Goal: Task Accomplishment & Management: Complete application form

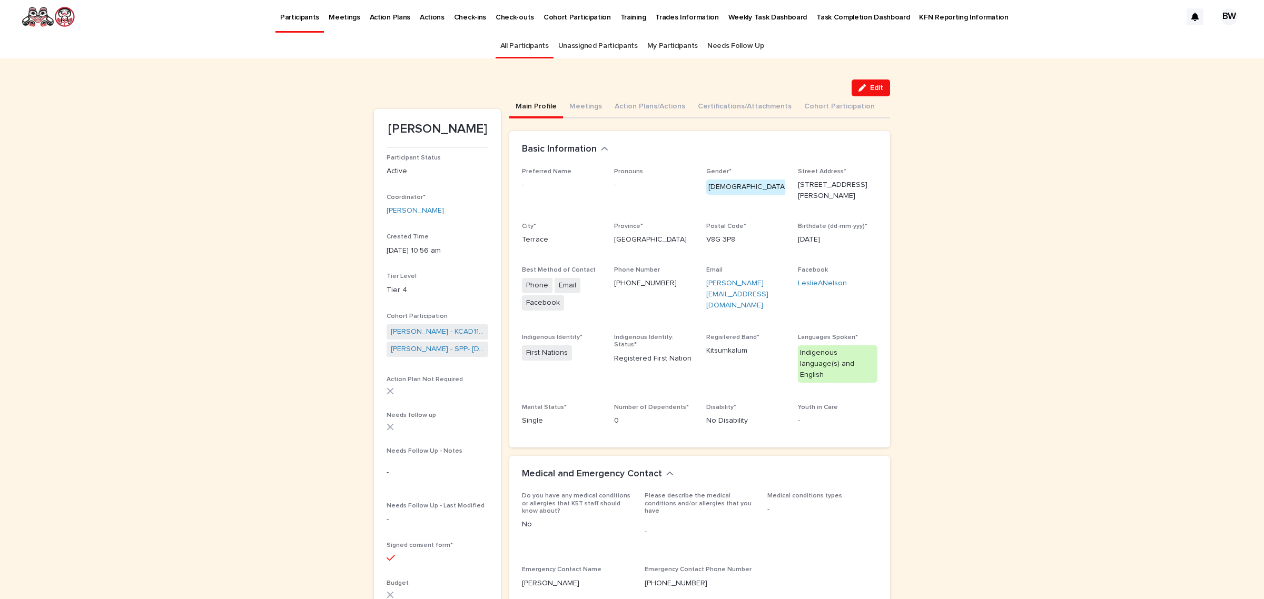
click at [510, 46] on link "All Participants" at bounding box center [524, 46] width 48 height 25
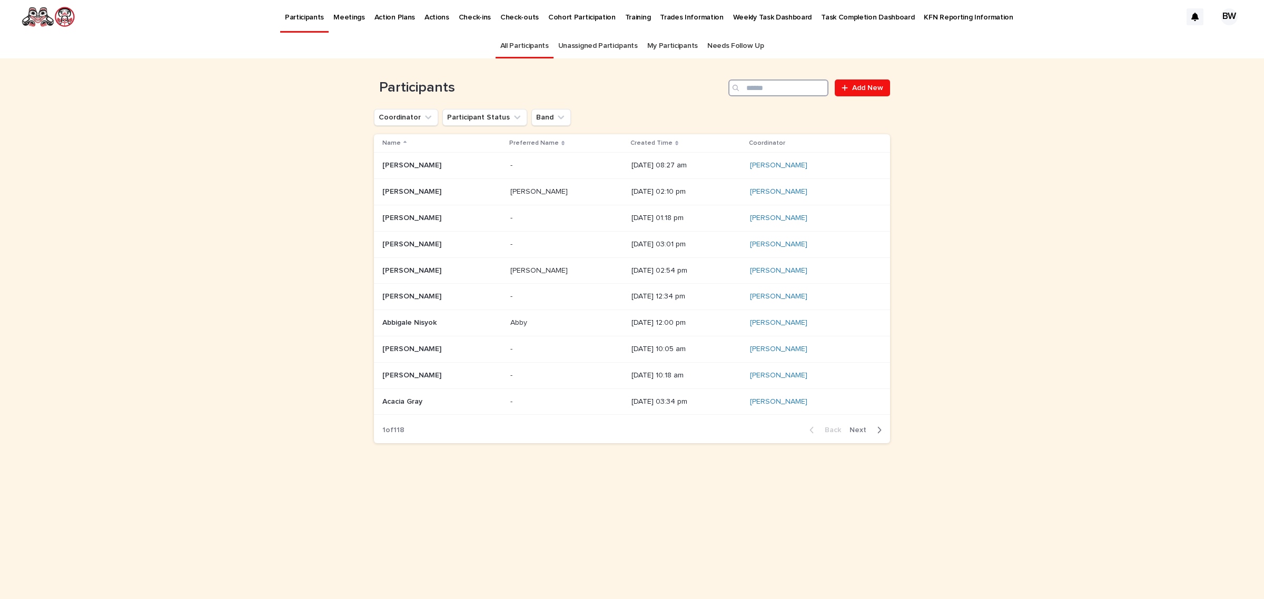
click at [796, 83] on input "Search" at bounding box center [779, 88] width 100 height 17
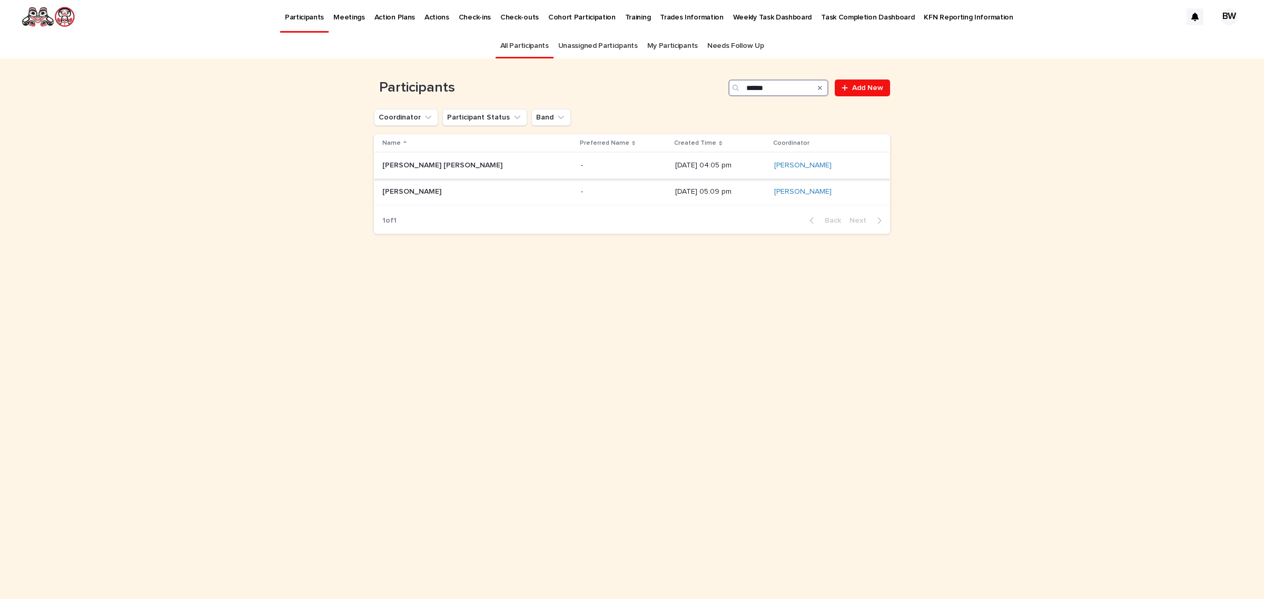
type input "******"
click at [457, 161] on p "[PERSON_NAME] [PERSON_NAME]" at bounding box center [443, 164] width 122 height 11
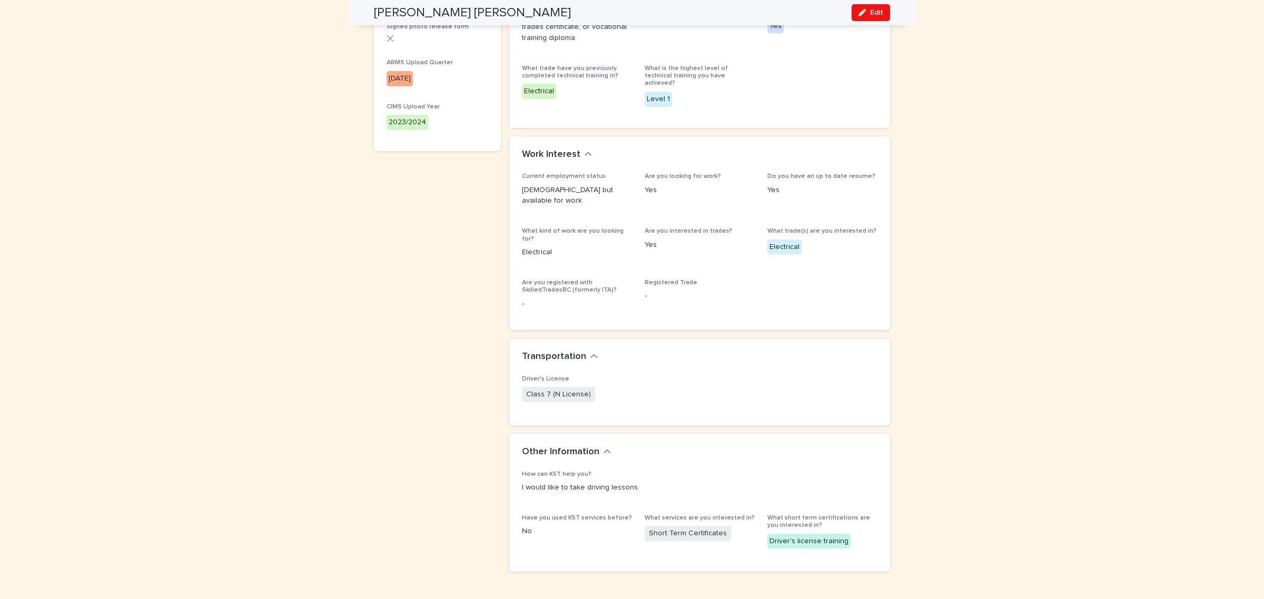
scroll to position [635, 0]
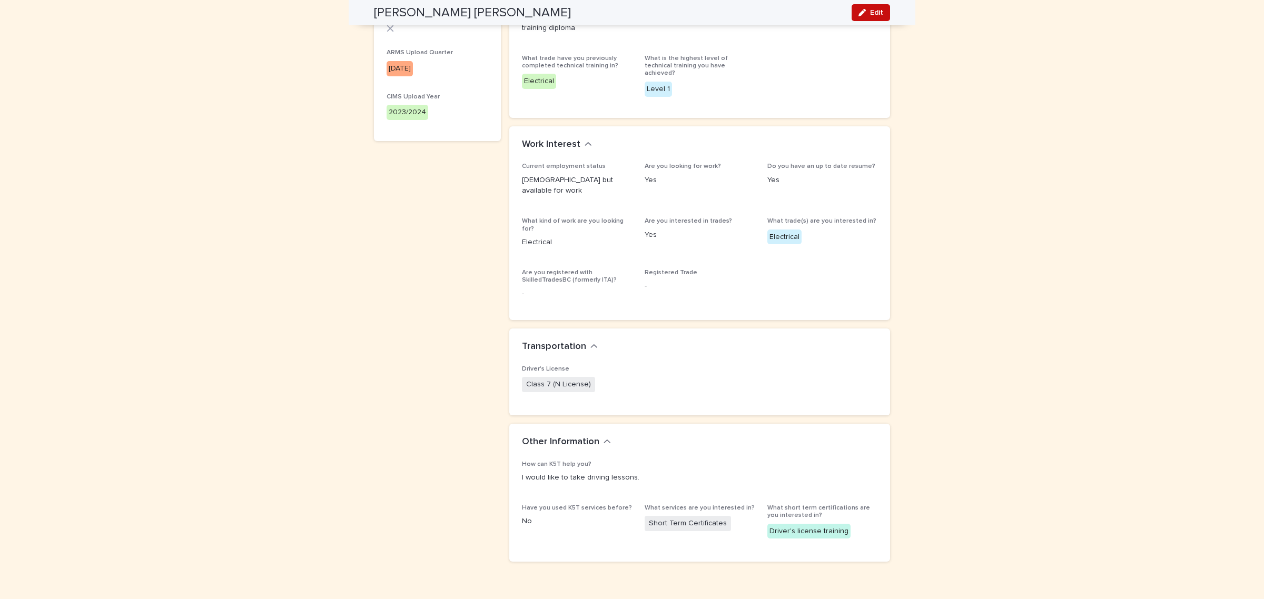
click at [870, 9] on span "Edit" at bounding box center [876, 12] width 13 height 7
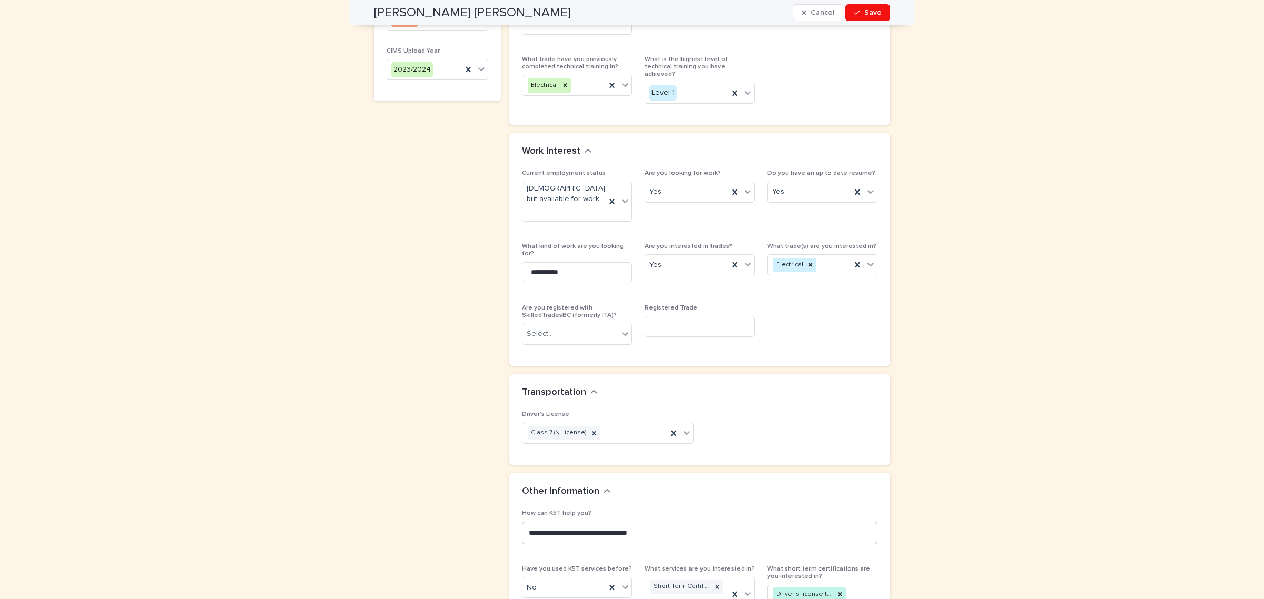
scroll to position [767, 0]
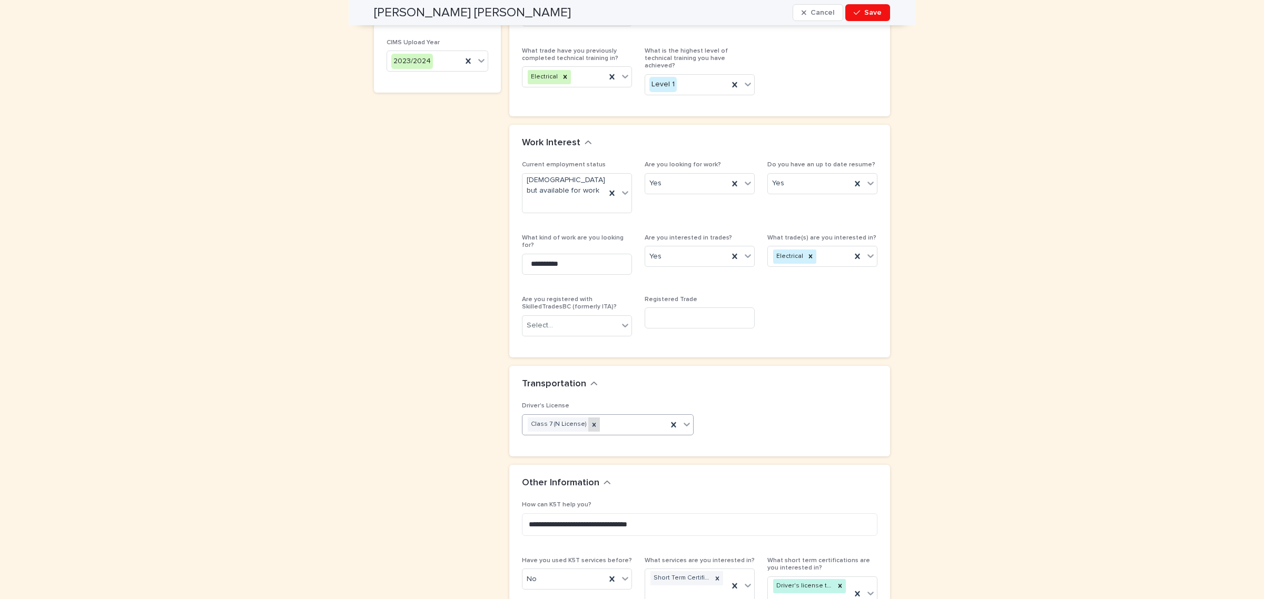
click at [593, 423] on icon at bounding box center [595, 425] width 4 height 4
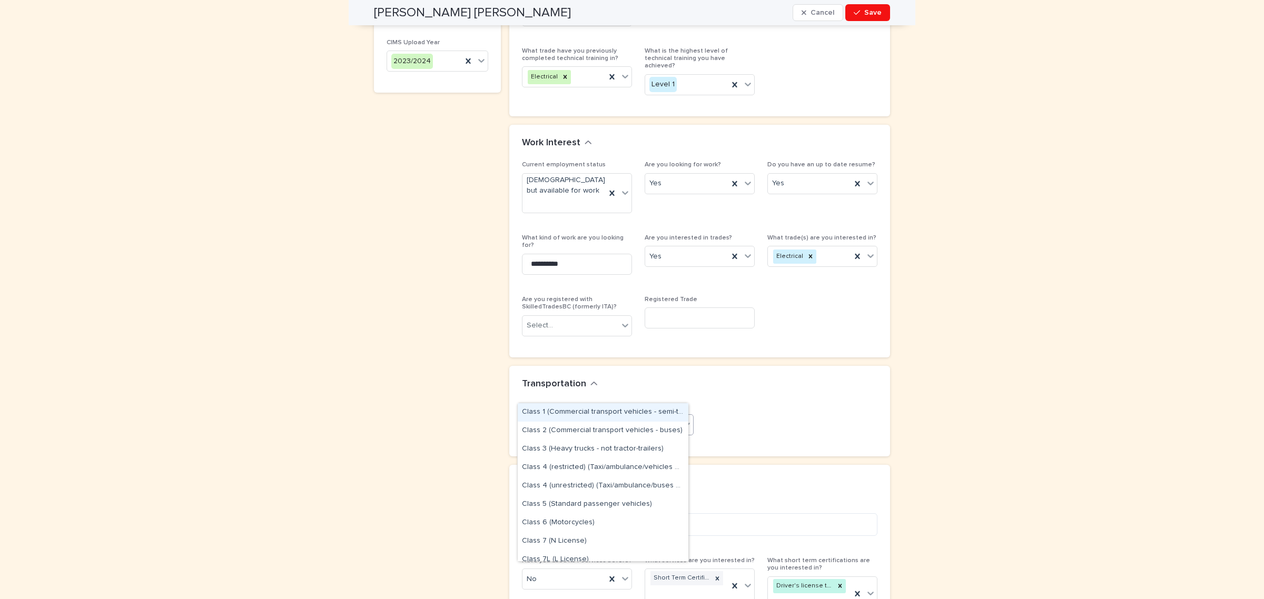
click at [570, 416] on div "Select..." at bounding box center [602, 424] width 158 height 17
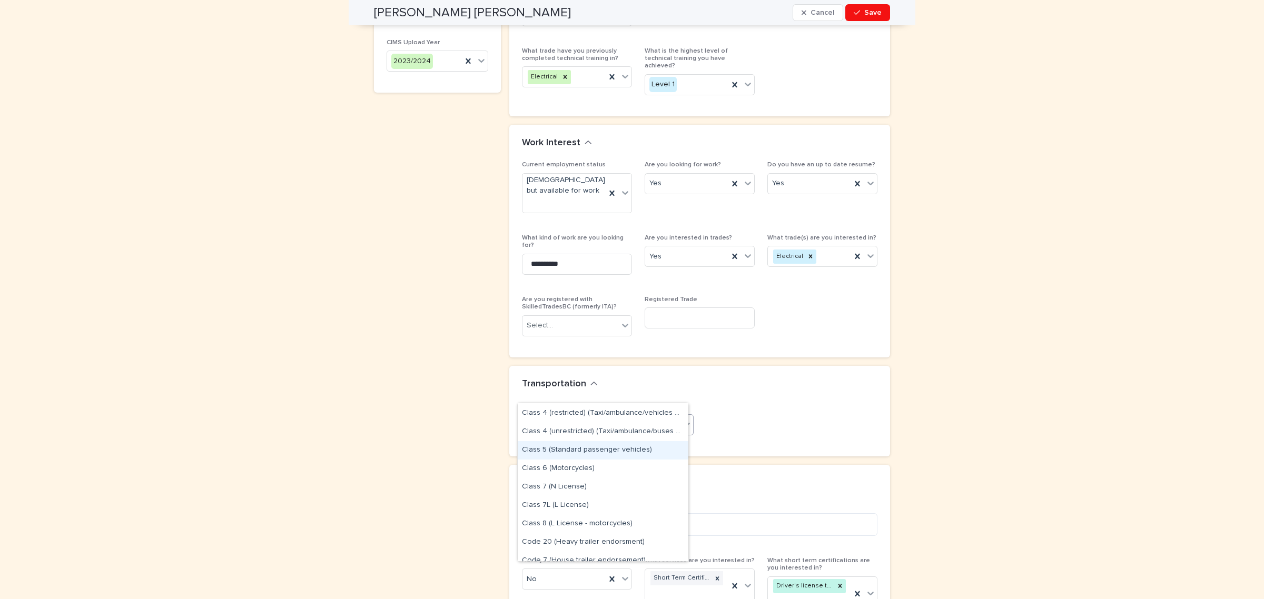
scroll to position [66, 0]
click at [597, 493] on div "Class 7L (L License)" at bounding box center [603, 494] width 171 height 18
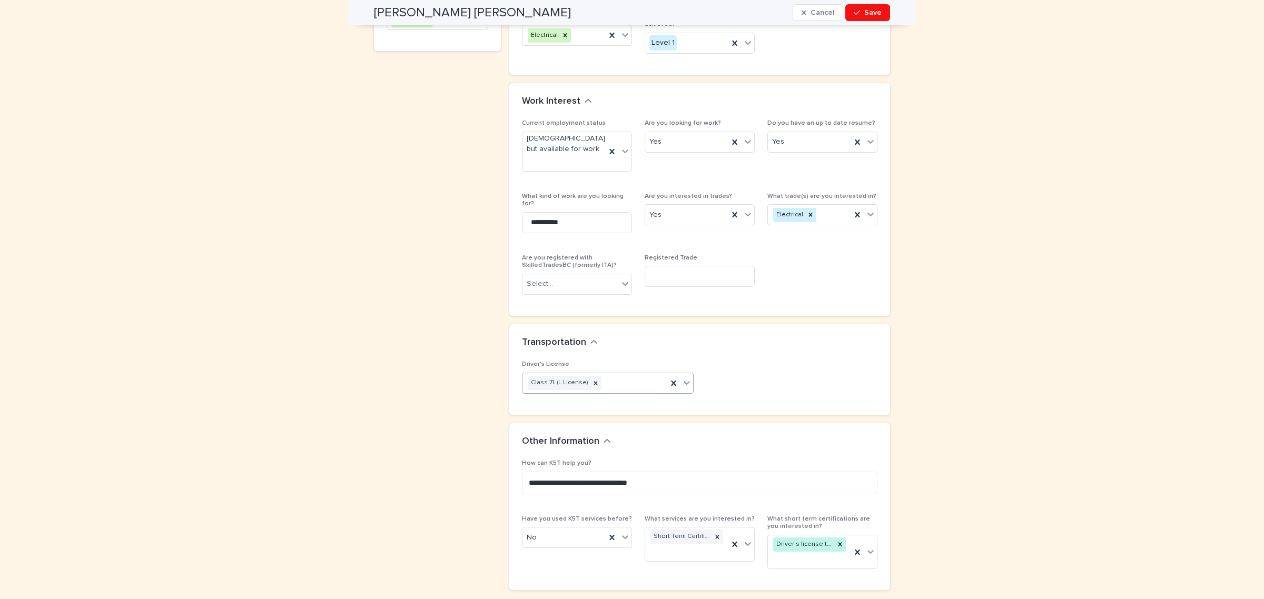
scroll to position [828, 0]
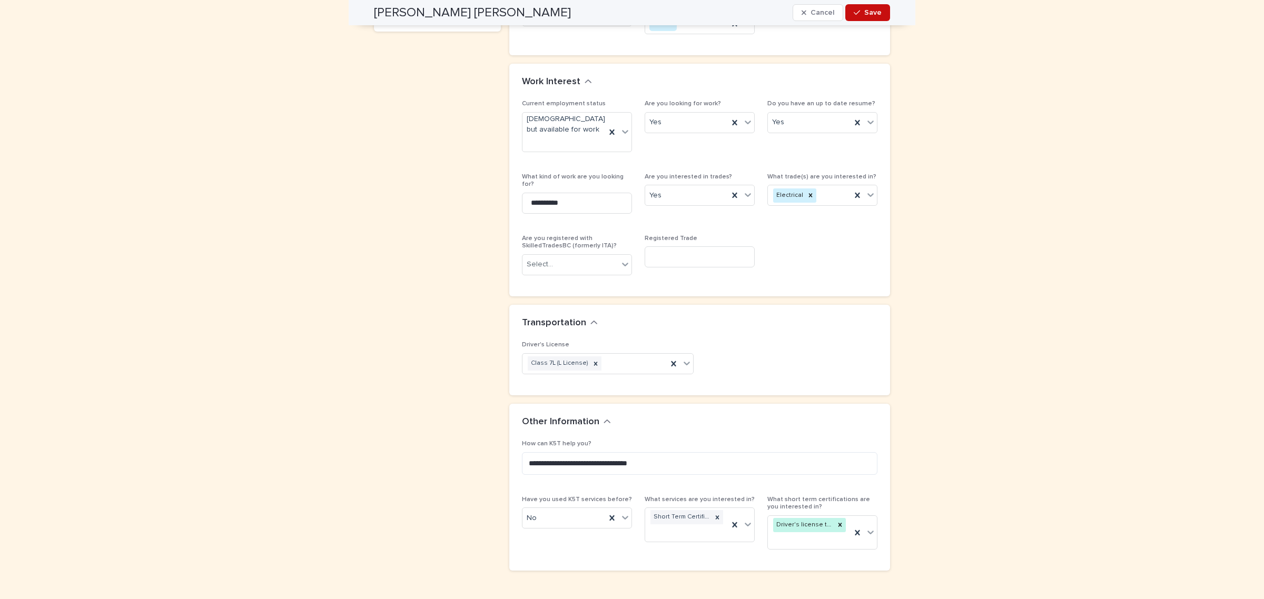
click at [866, 16] on button "Save" at bounding box center [868, 12] width 45 height 17
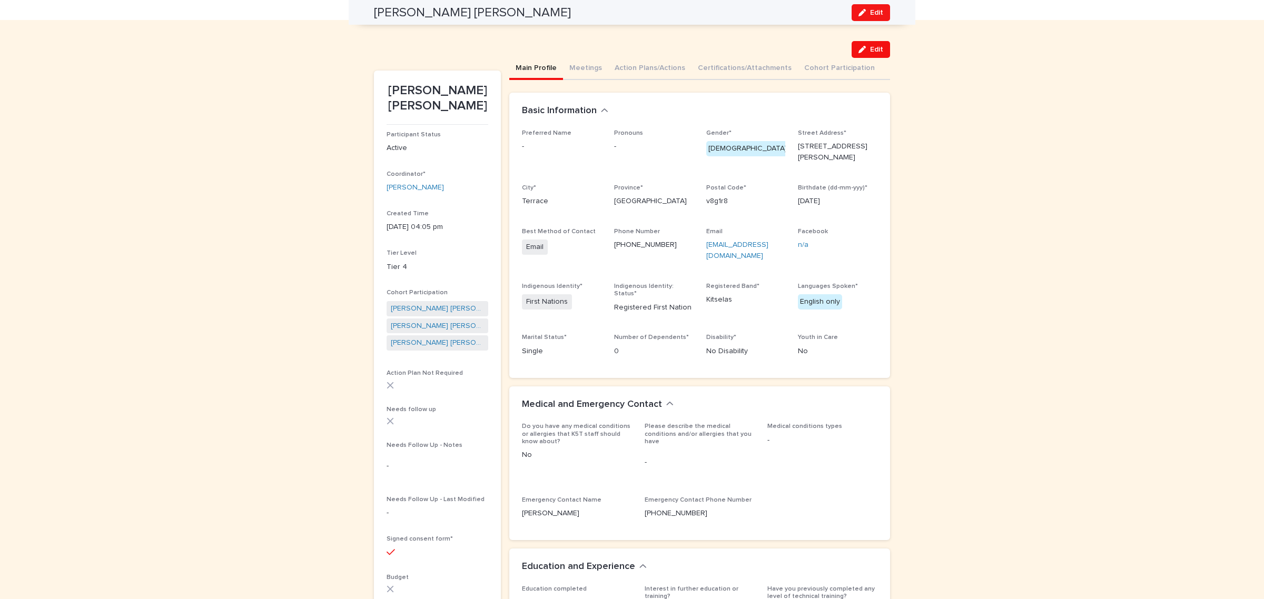
scroll to position [0, 0]
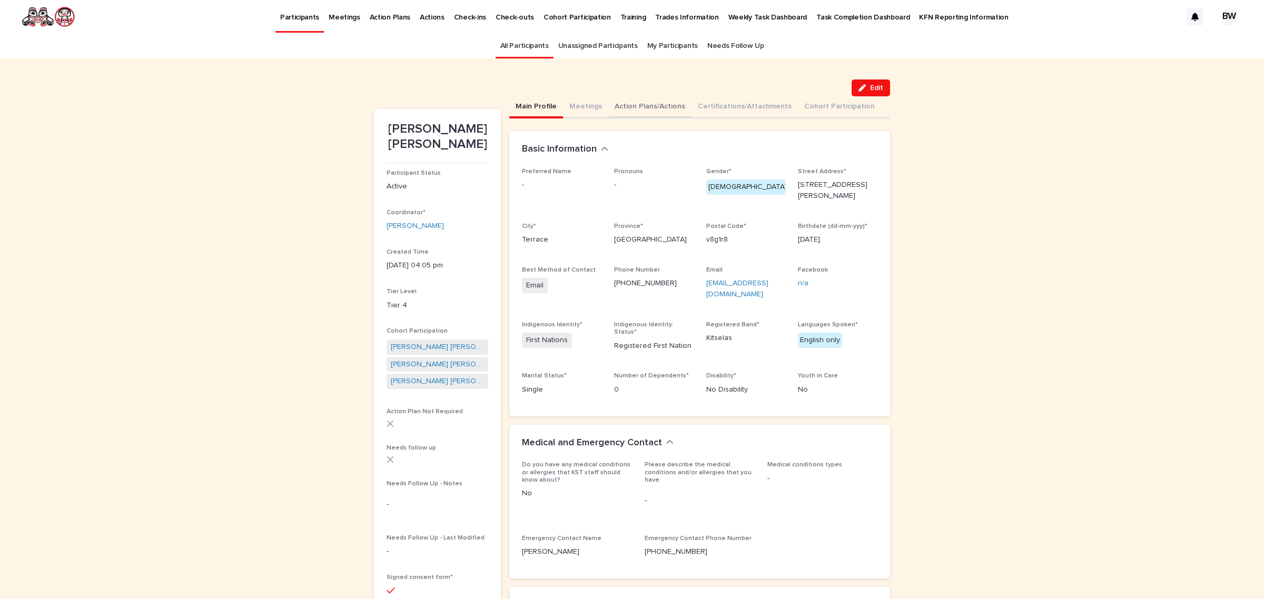
click at [651, 102] on button "Action Plans/Actions" at bounding box center [649, 107] width 83 height 22
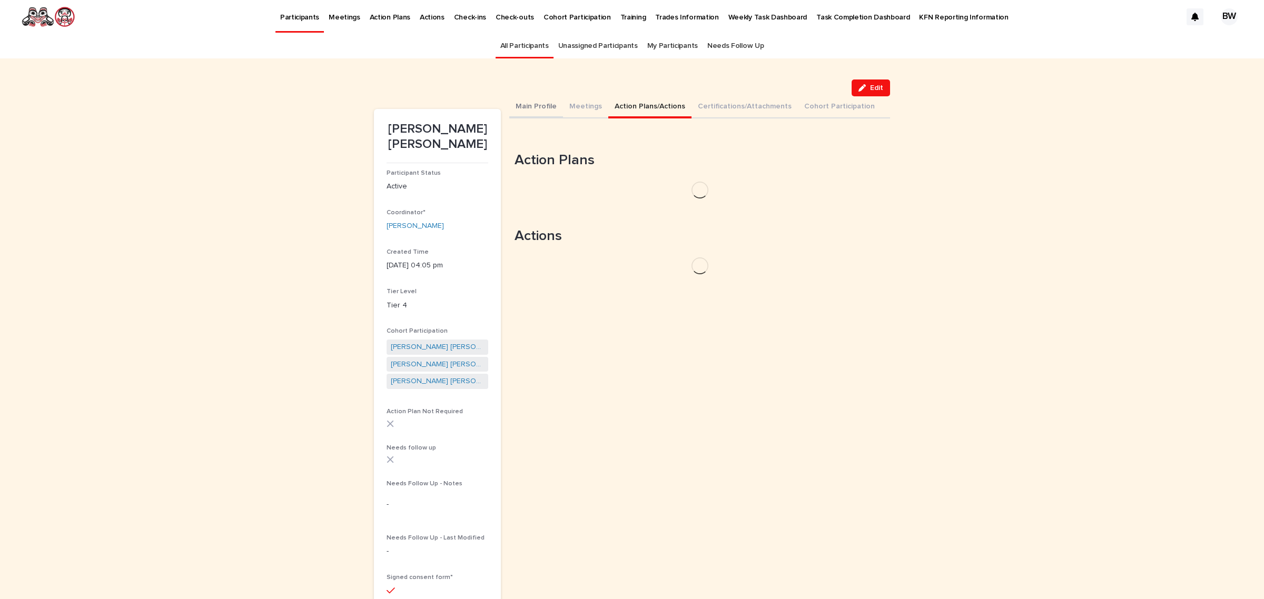
drag, startPoint x: 544, startPoint y: 106, endPoint x: 654, endPoint y: 106, distance: 110.1
click at [546, 106] on button "Main Profile" at bounding box center [536, 107] width 54 height 22
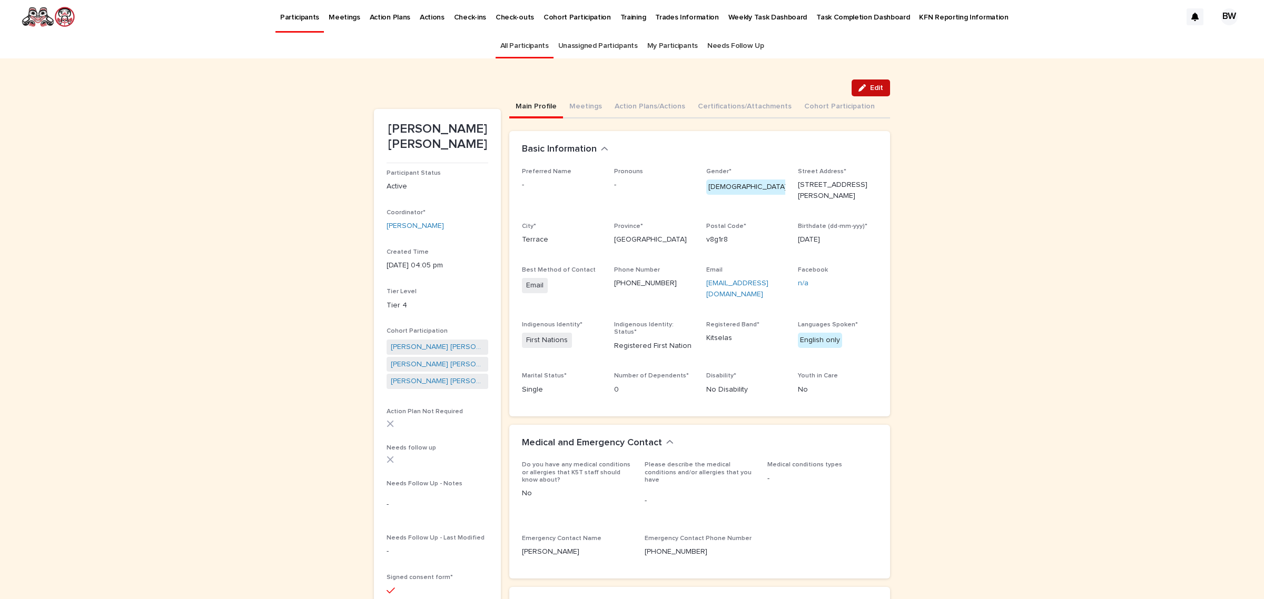
click at [877, 85] on span "Edit" at bounding box center [876, 87] width 13 height 7
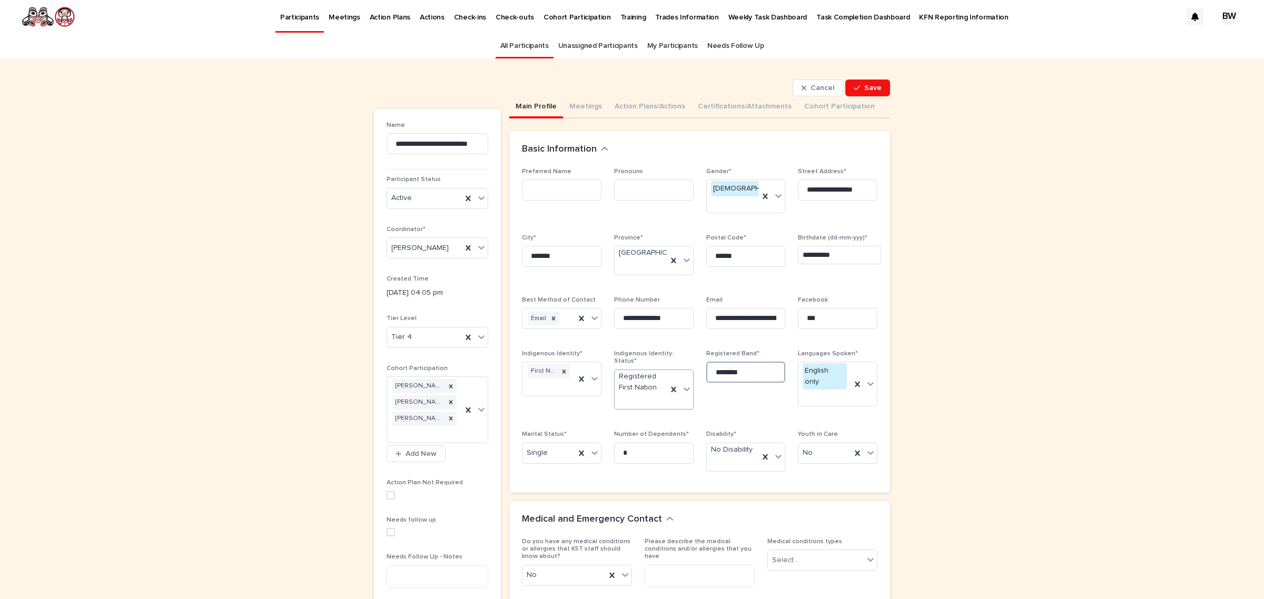
drag, startPoint x: 751, startPoint y: 375, endPoint x: 628, endPoint y: 372, distance: 123.3
click at [628, 372] on div "**********" at bounding box center [700, 324] width 356 height 313
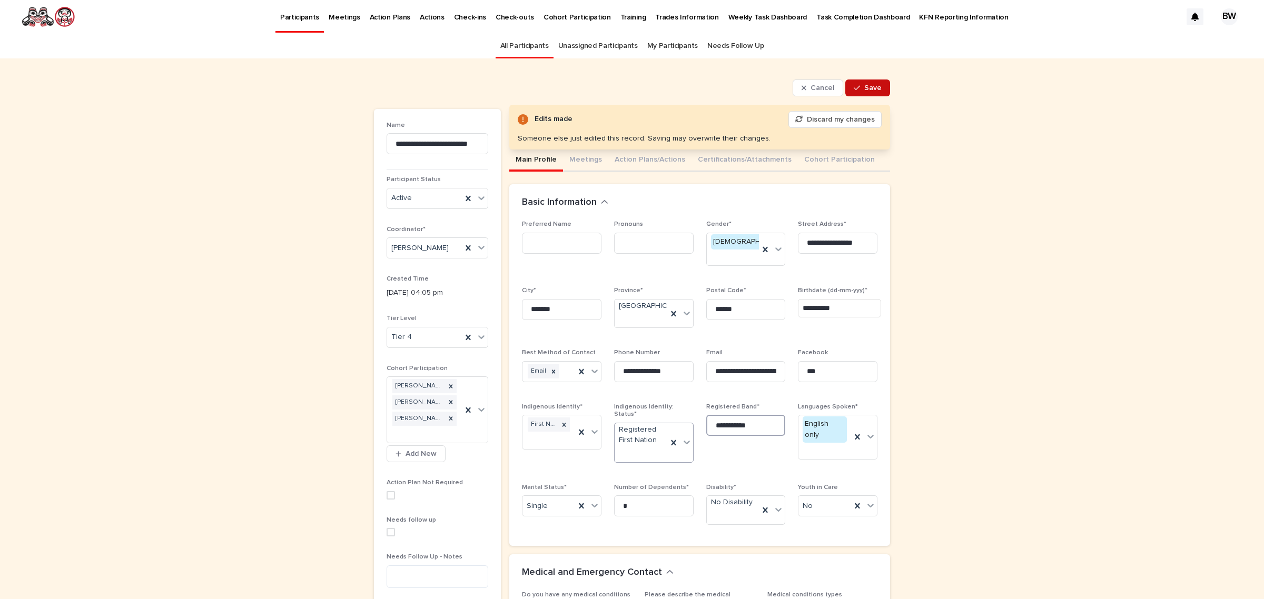
type input "**********"
click at [868, 81] on button "Save" at bounding box center [868, 88] width 45 height 17
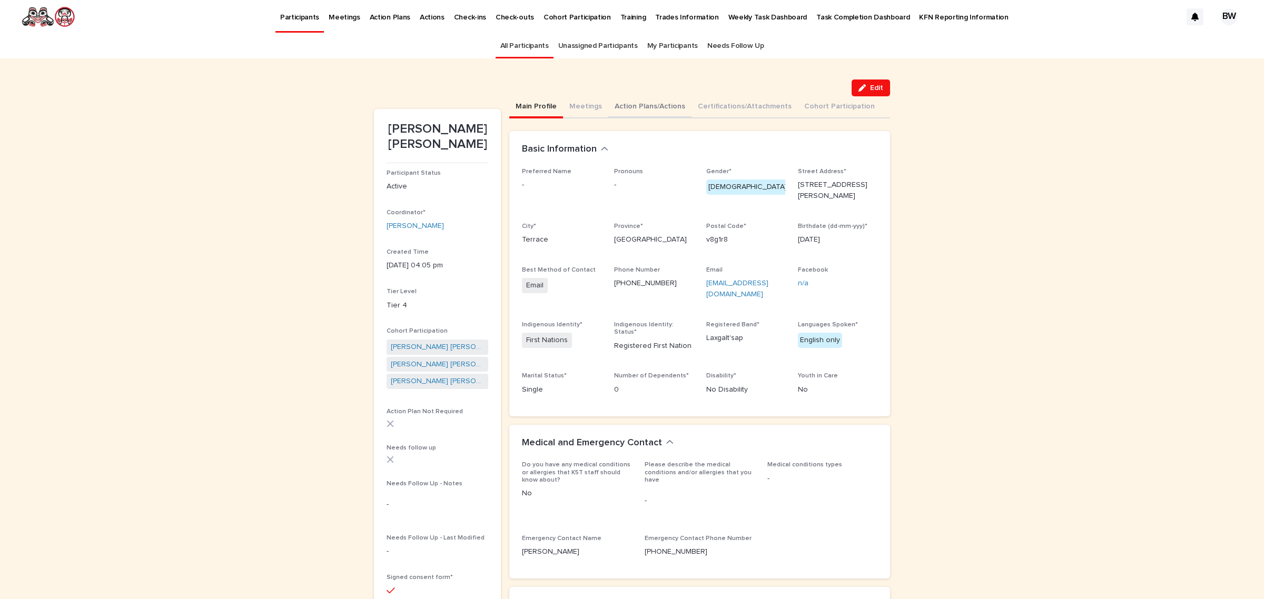
click at [637, 106] on button "Action Plans/Actions" at bounding box center [649, 107] width 83 height 22
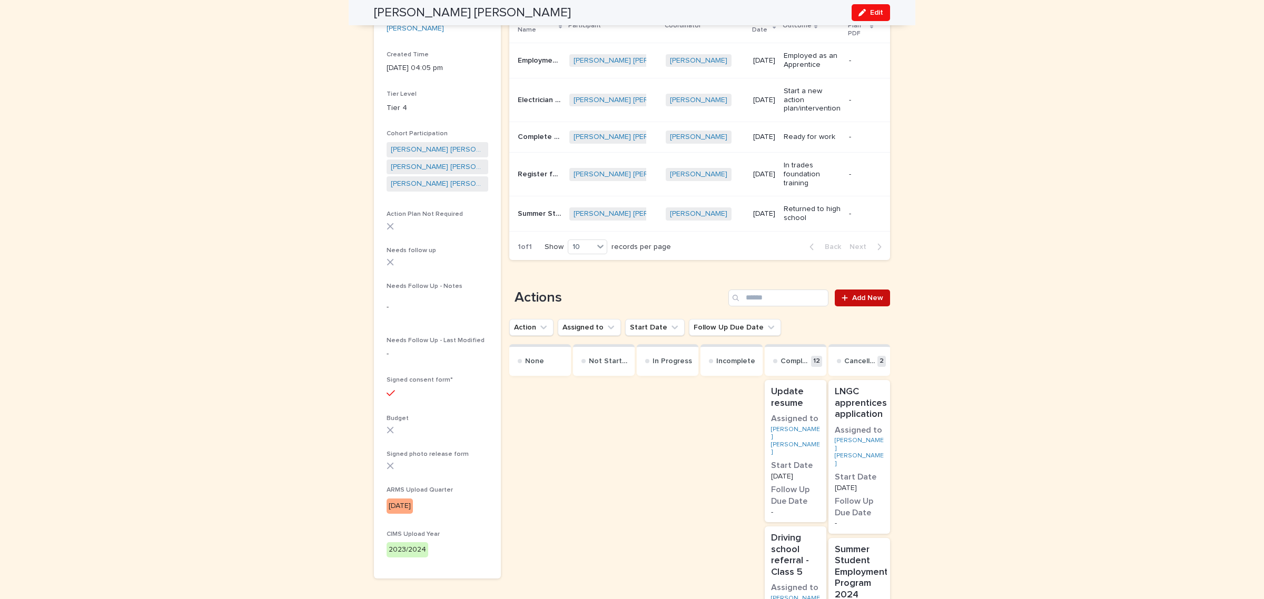
scroll to position [132, 0]
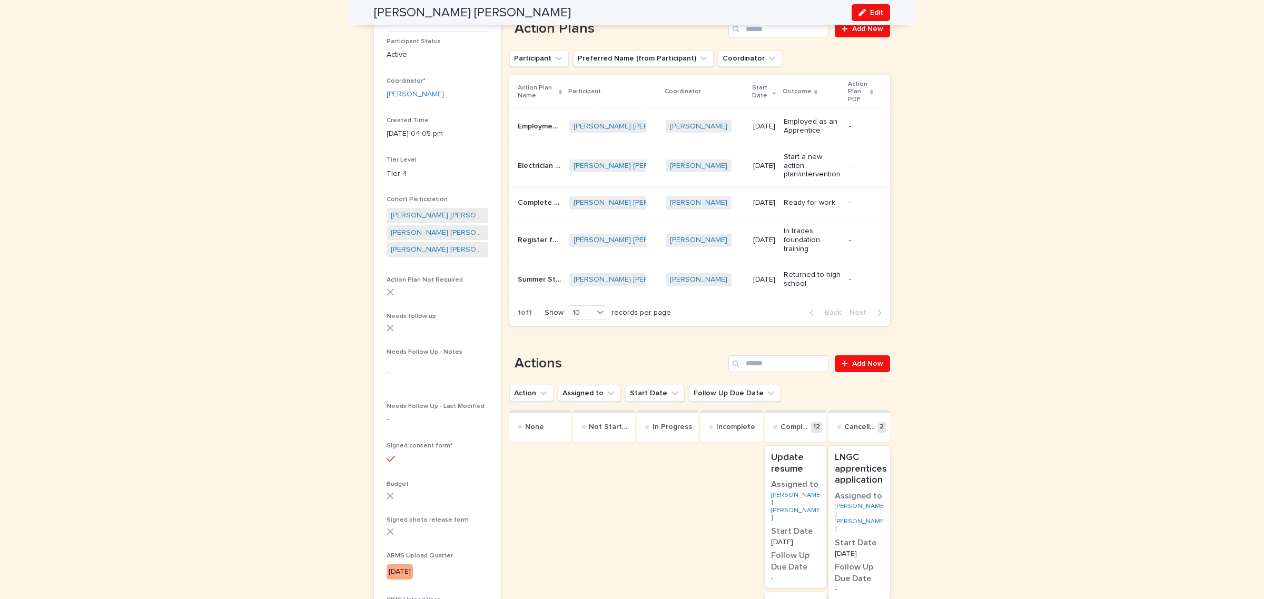
click at [782, 143] on td "Employed as an Apprentice" at bounding box center [812, 126] width 65 height 35
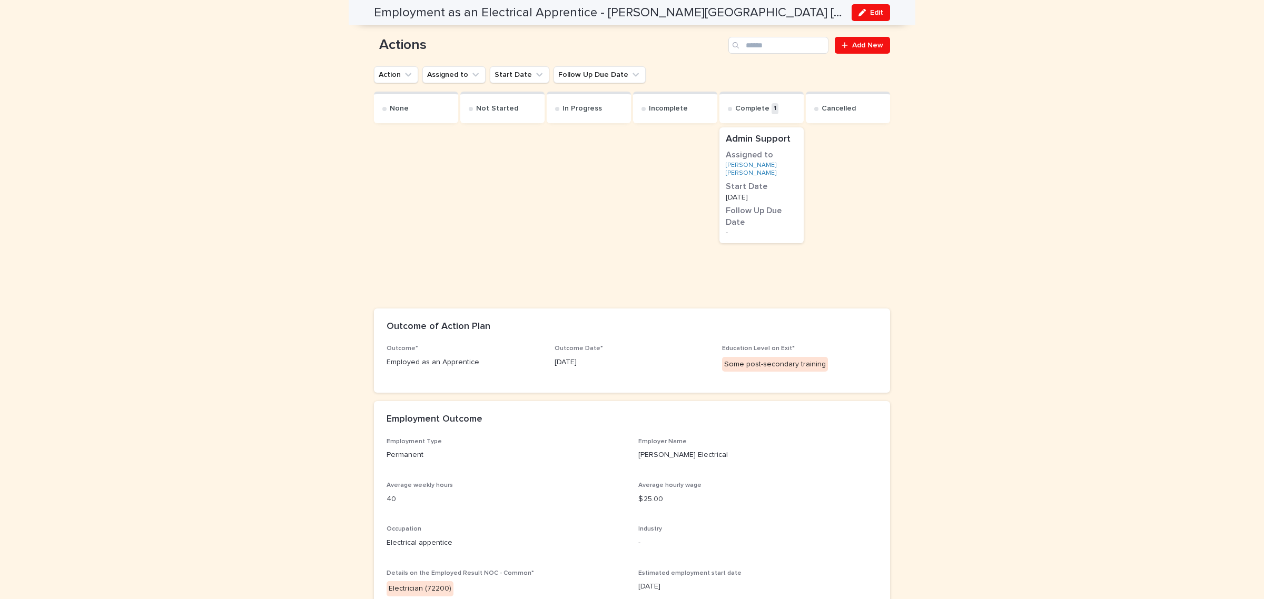
scroll to position [87, 0]
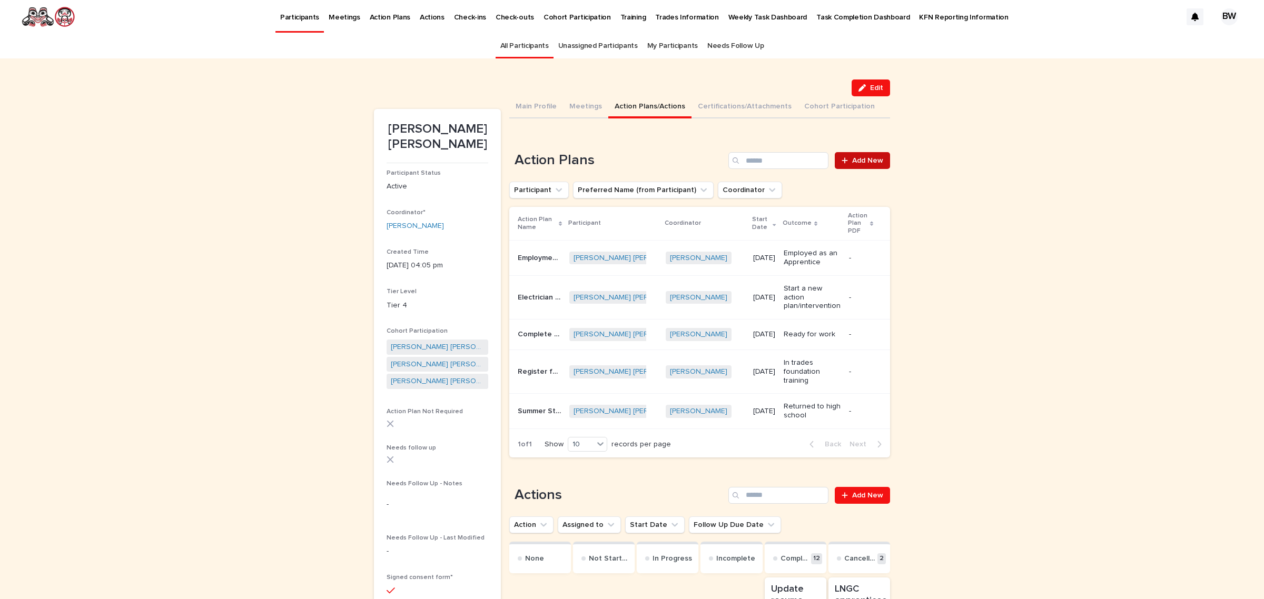
click at [864, 154] on link "Add New" at bounding box center [862, 160] width 55 height 17
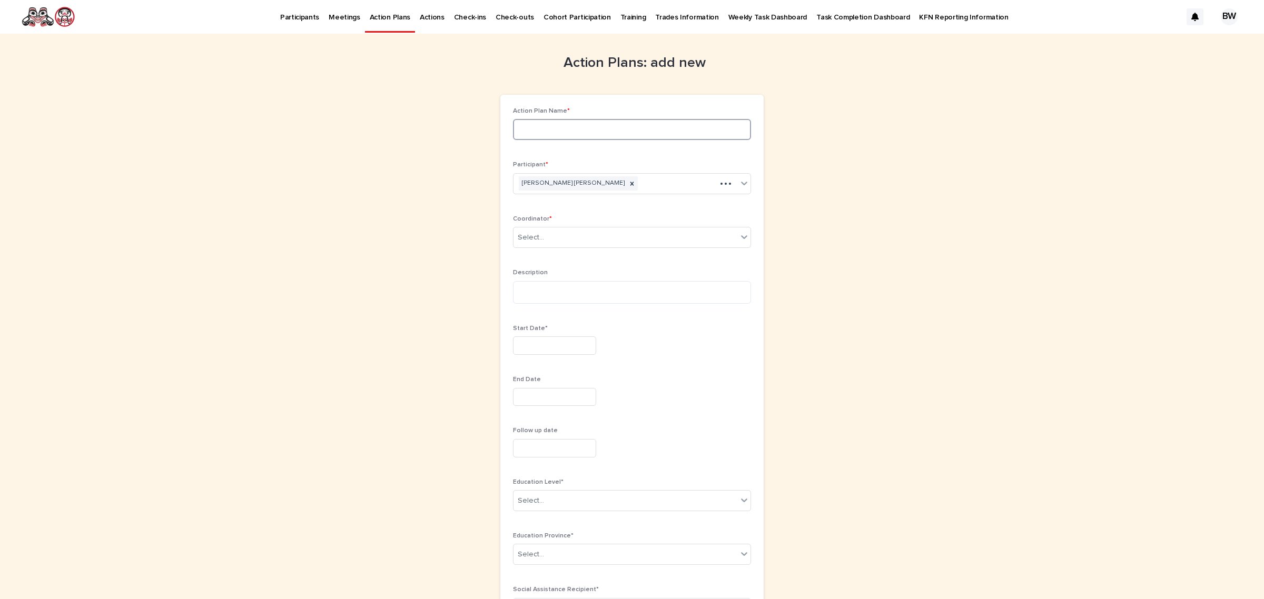
click at [615, 125] on input at bounding box center [632, 129] width 238 height 21
type input "**********"
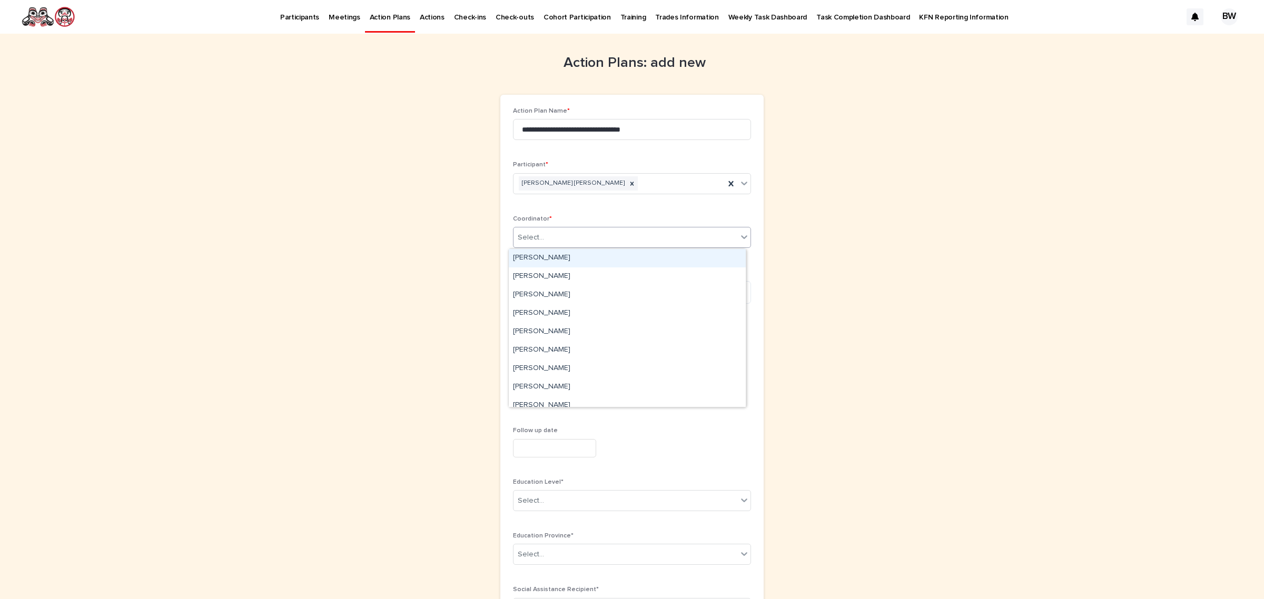
click at [628, 233] on div "Select..." at bounding box center [626, 237] width 224 height 17
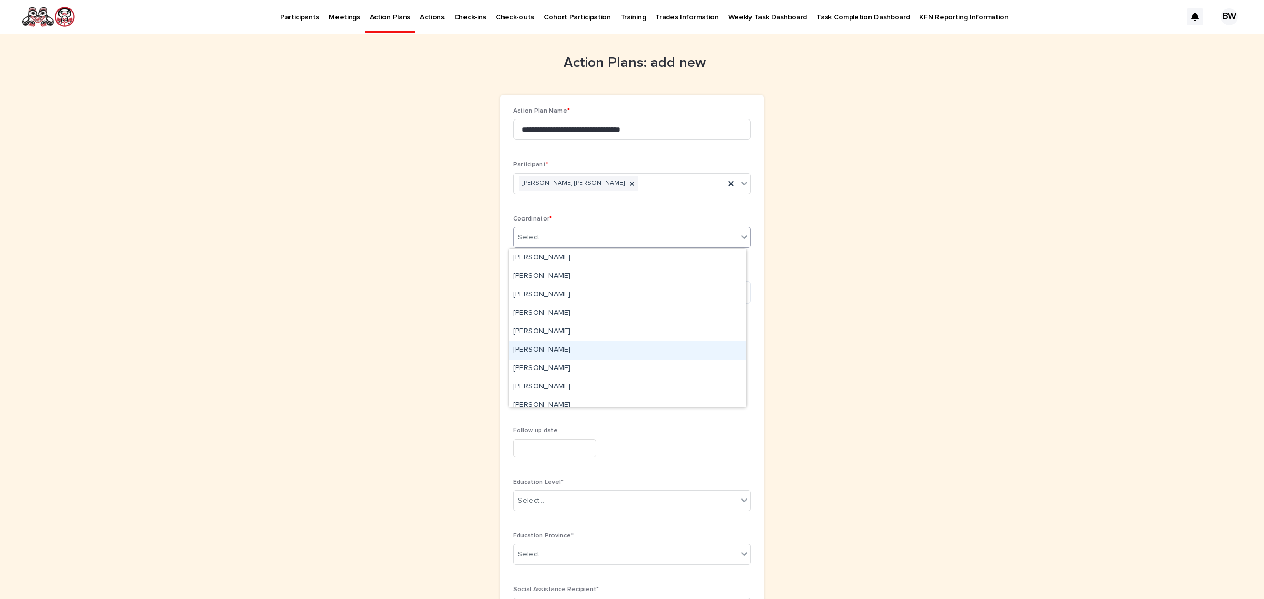
click at [583, 346] on div "[PERSON_NAME]" at bounding box center [627, 350] width 237 height 18
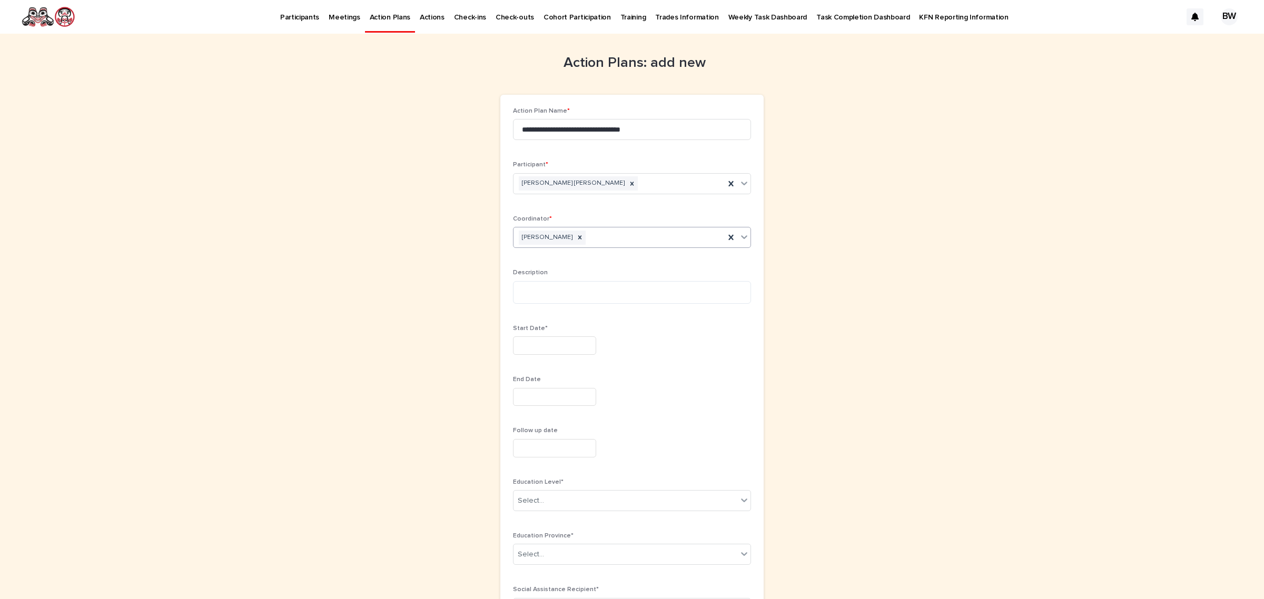
click at [643, 241] on div "[PERSON_NAME]" at bounding box center [619, 238] width 211 height 18
click at [584, 298] on div "[PERSON_NAME]" at bounding box center [627, 295] width 237 height 18
click at [575, 343] on input "text" at bounding box center [554, 346] width 83 height 18
drag, startPoint x: 946, startPoint y: 243, endPoint x: 945, endPoint y: 229, distance: 13.7
click at [946, 242] on div "**********" at bounding box center [632, 538] width 1264 height 1008
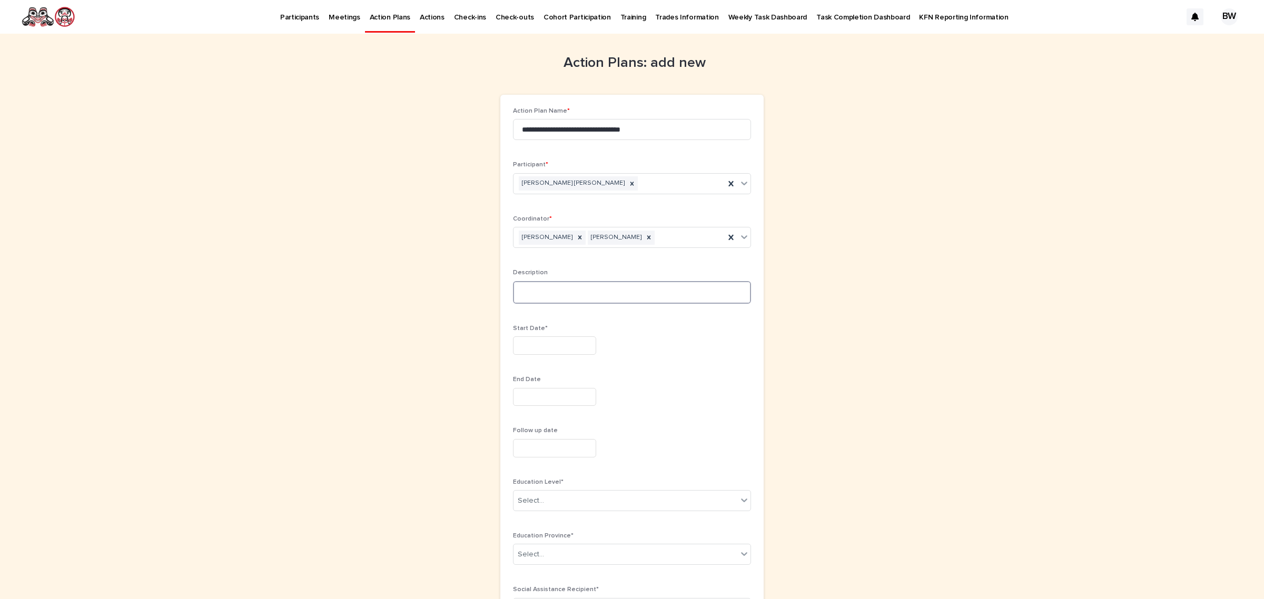
click at [570, 294] on textarea at bounding box center [632, 292] width 238 height 23
paste textarea "**********"
type textarea "**********"
click at [563, 347] on input "text" at bounding box center [554, 346] width 83 height 18
click at [545, 274] on div "20" at bounding box center [549, 277] width 14 height 14
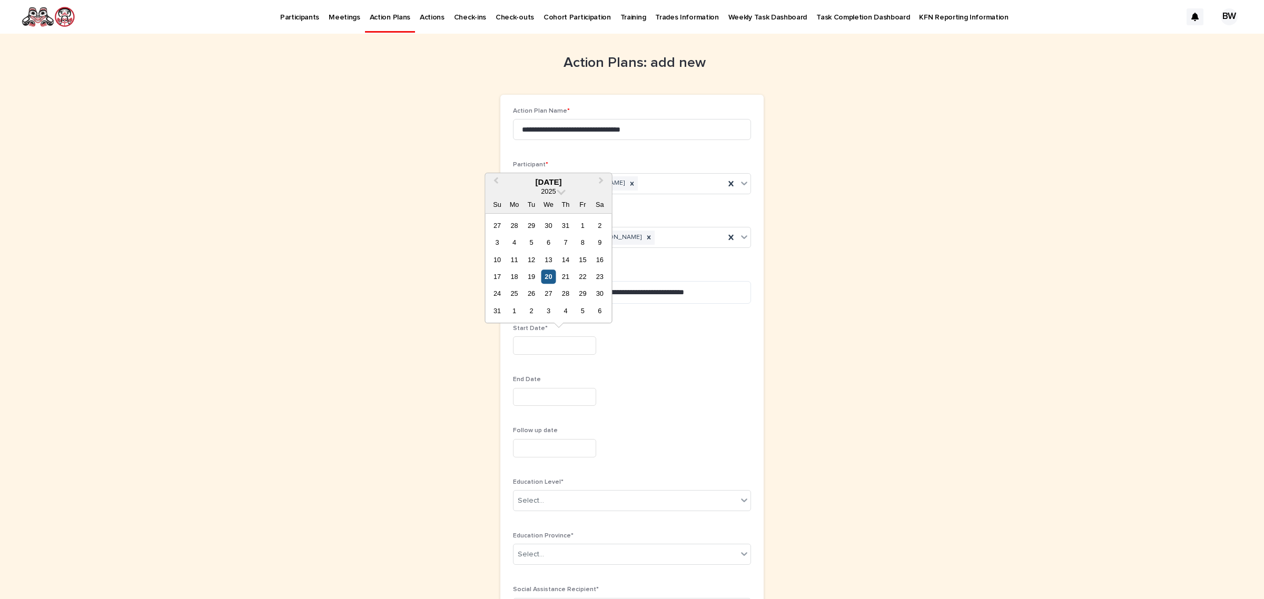
type input "*********"
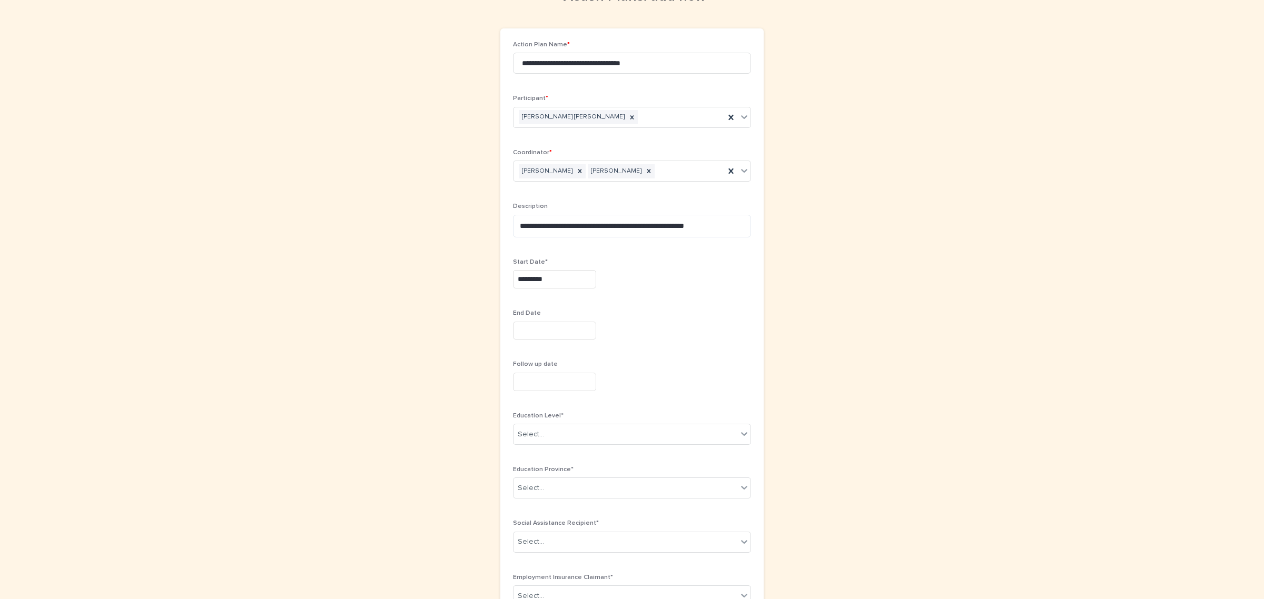
scroll to position [198, 0]
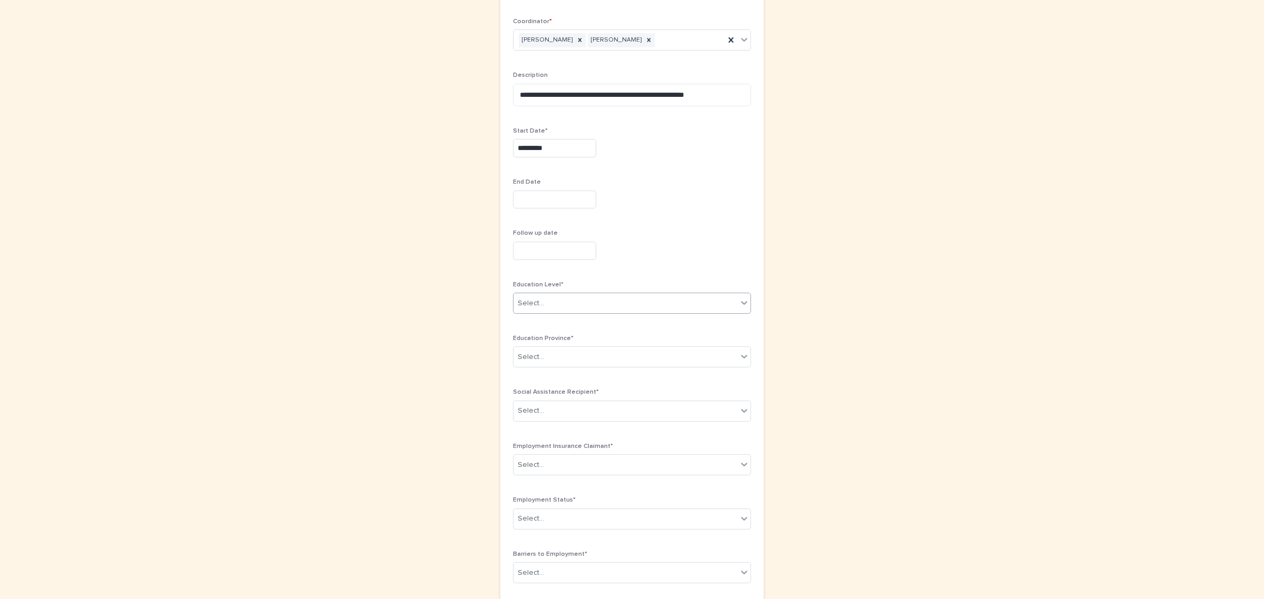
click at [577, 304] on div "Select..." at bounding box center [626, 303] width 224 height 17
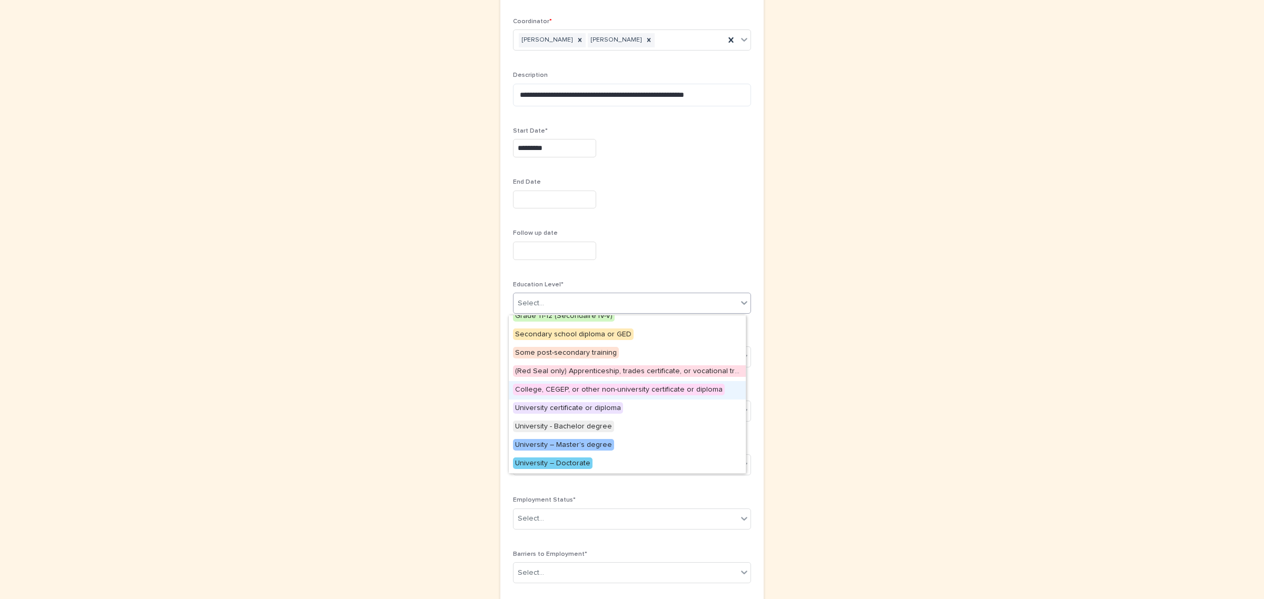
scroll to position [0, 0]
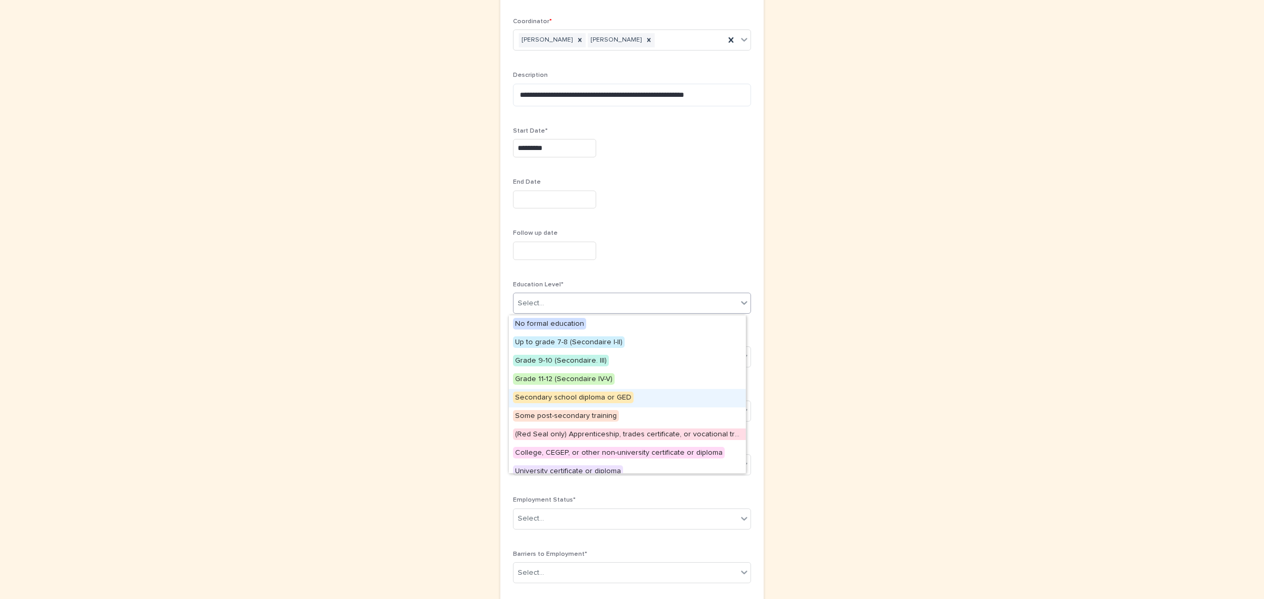
click at [603, 396] on span "Secondary school diploma or GED" at bounding box center [573, 398] width 121 height 12
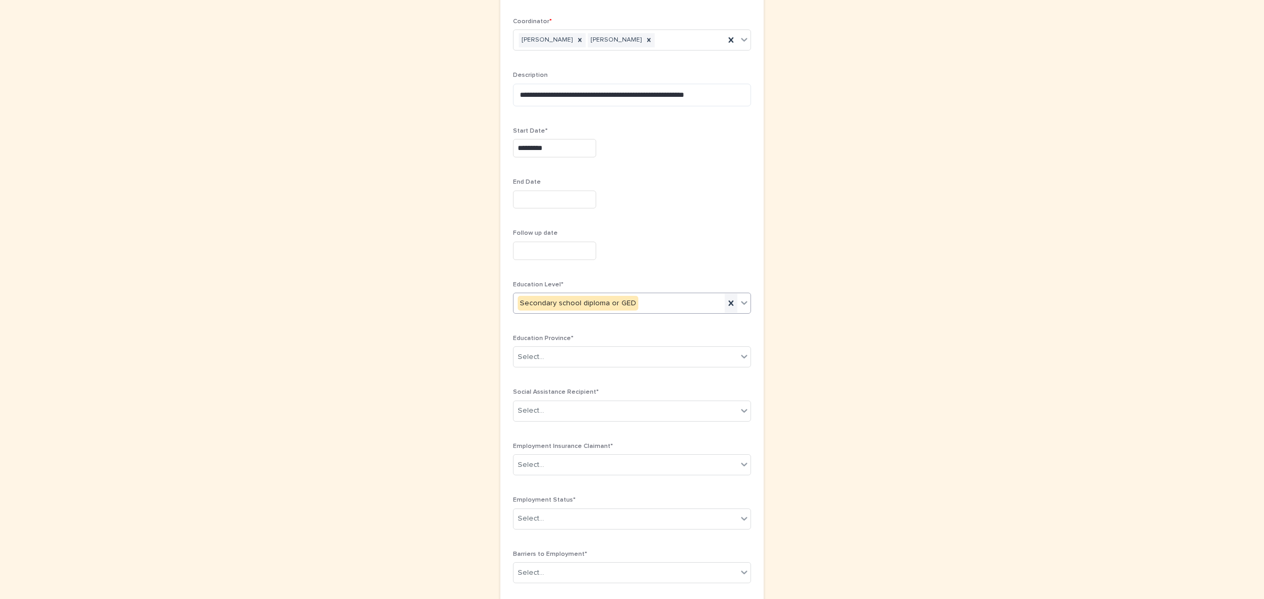
click at [727, 302] on icon at bounding box center [731, 303] width 11 height 11
click at [677, 303] on div "Select..." at bounding box center [626, 303] width 224 height 17
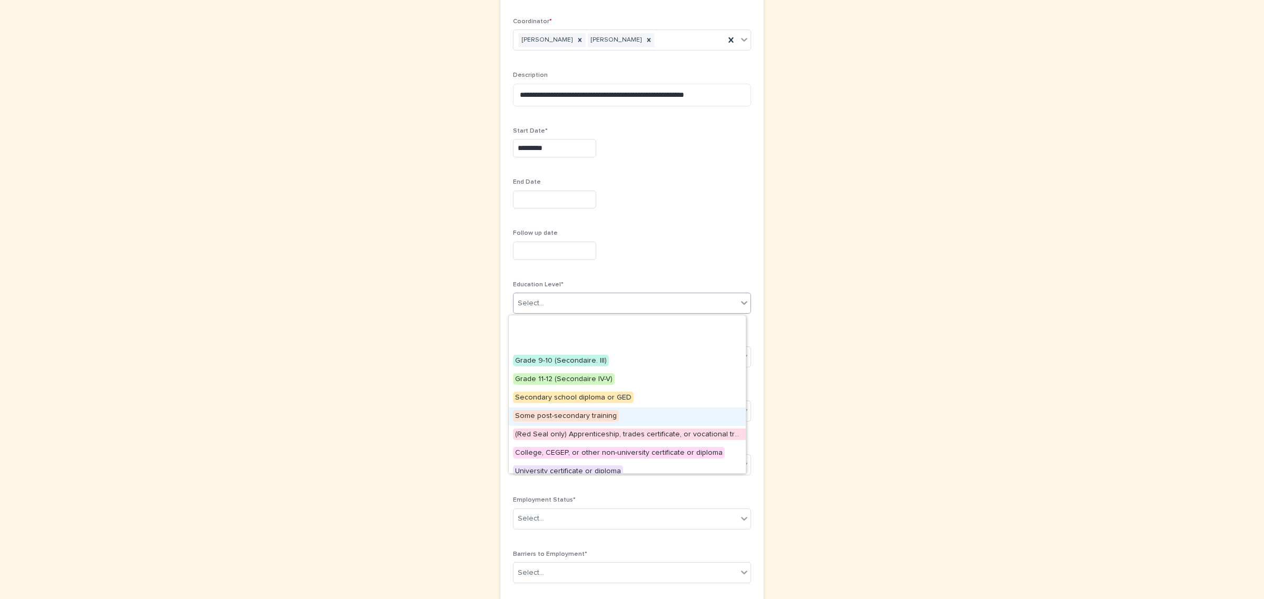
scroll to position [63, 0]
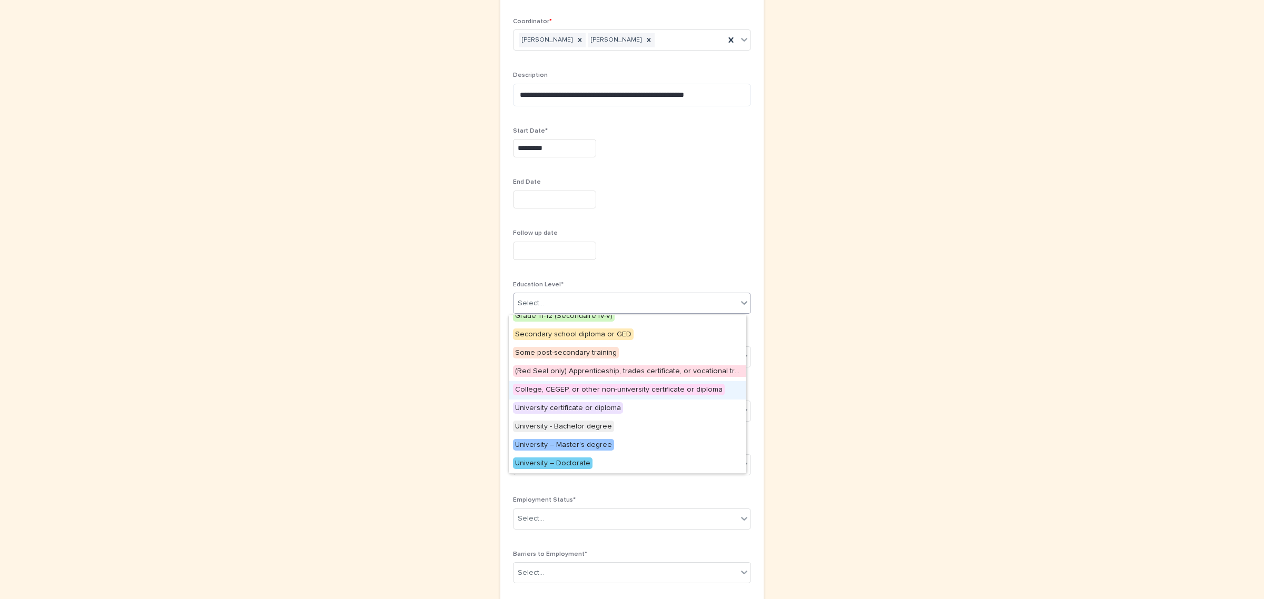
drag, startPoint x: 598, startPoint y: 400, endPoint x: 598, endPoint y: 392, distance: 7.9
click at [598, 392] on span "College, CEGEP, or other non-university certificate or diploma" at bounding box center [619, 390] width 212 height 12
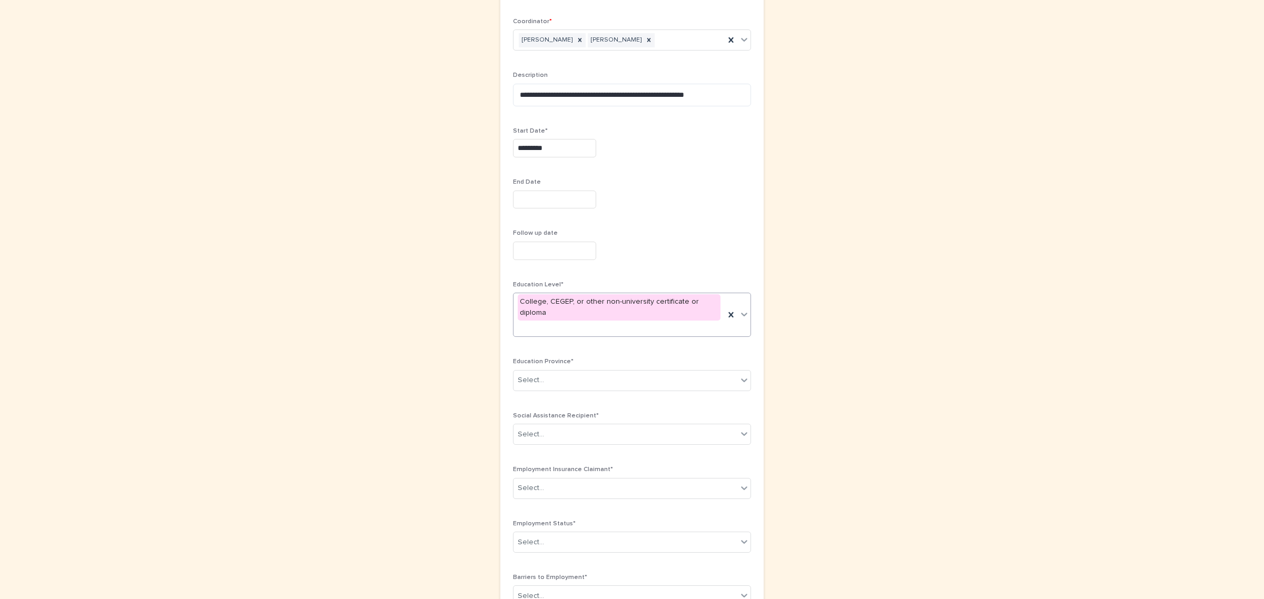
scroll to position [203, 0]
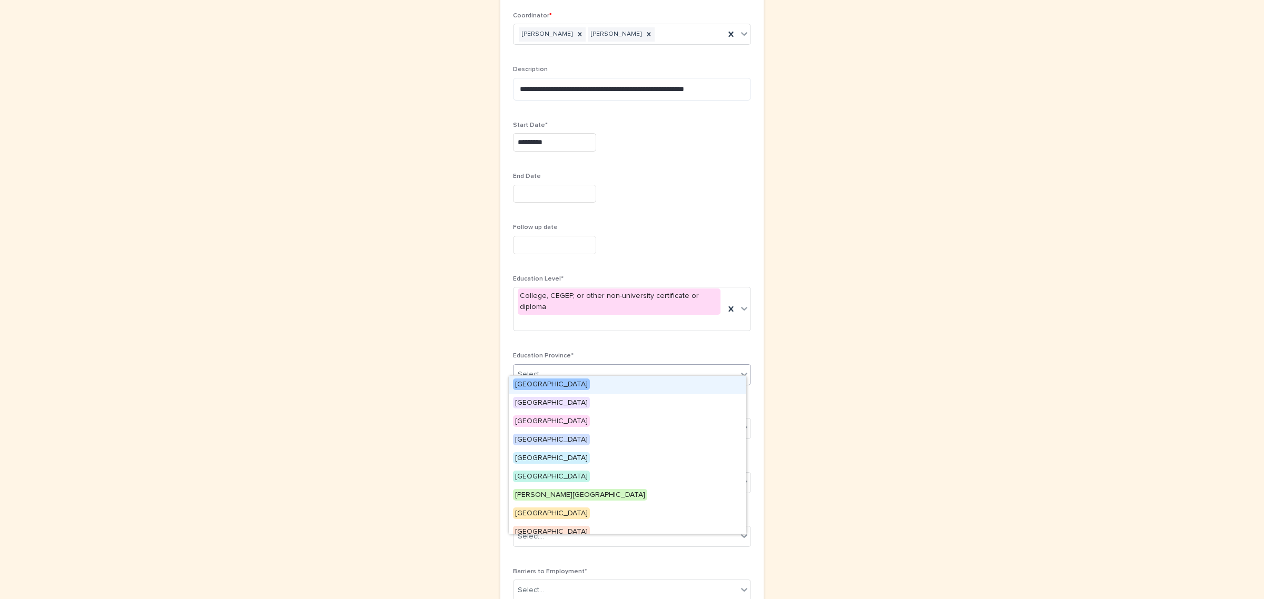
click at [564, 366] on div "Select..." at bounding box center [626, 374] width 224 height 17
click at [547, 384] on span "[GEOGRAPHIC_DATA]" at bounding box center [551, 385] width 77 height 12
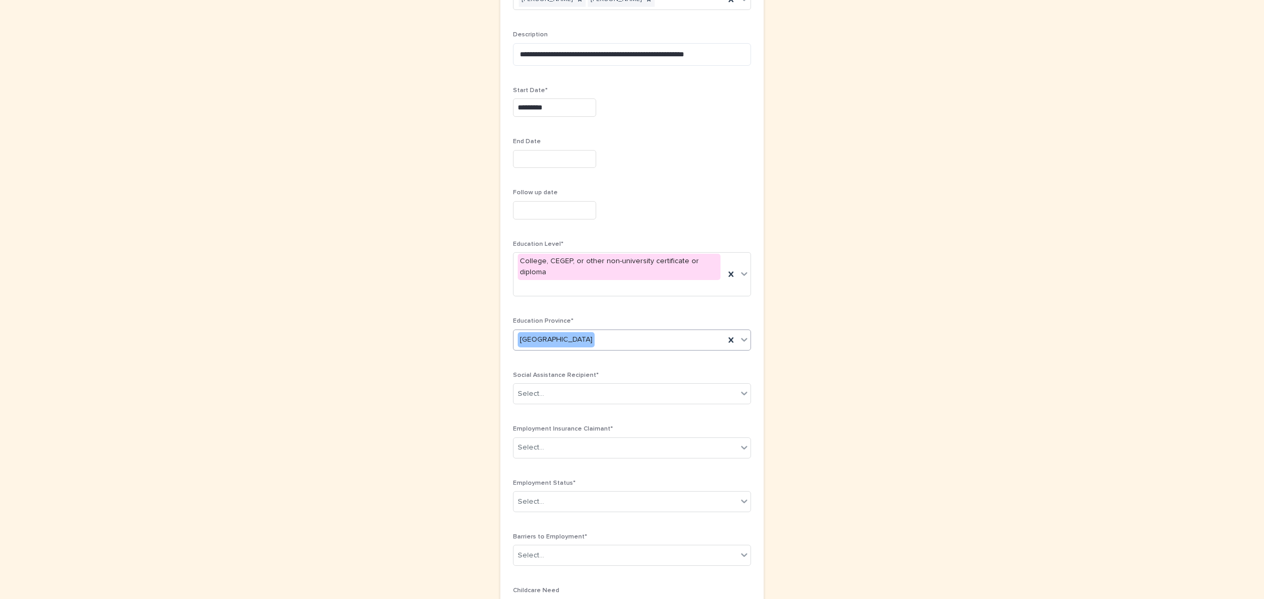
scroll to position [269, 0]
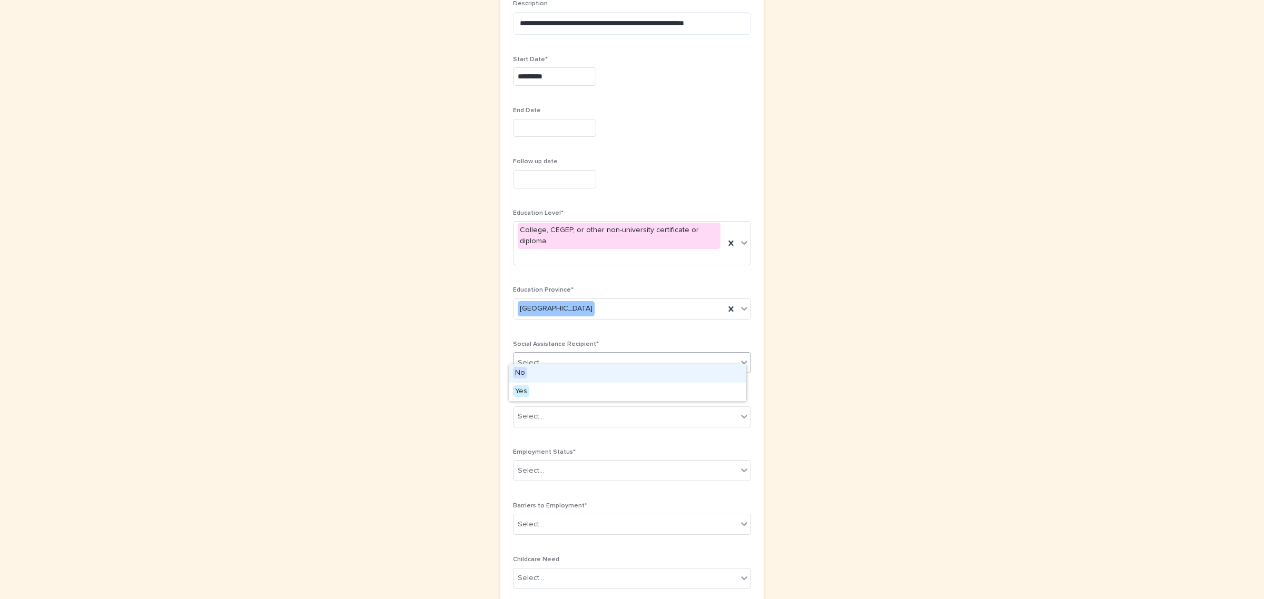
click at [553, 359] on div "Select..." at bounding box center [626, 363] width 224 height 17
click at [543, 369] on div "No" at bounding box center [627, 374] width 237 height 18
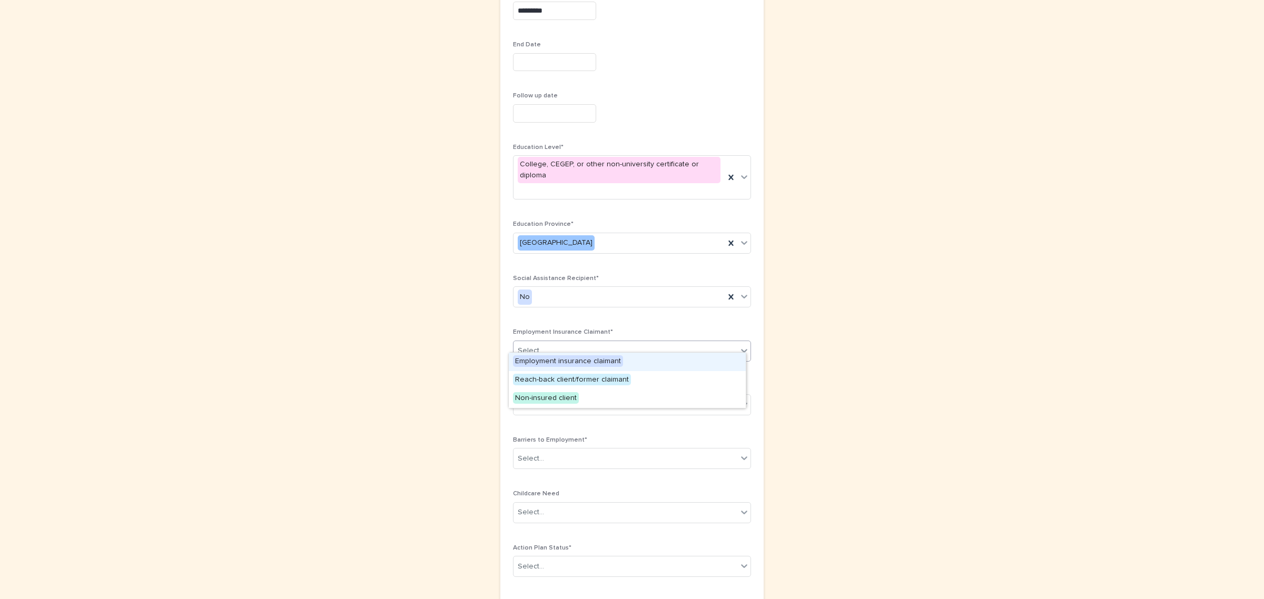
click at [548, 342] on div "Select..." at bounding box center [626, 350] width 224 height 17
click at [547, 399] on span "Non-insured client" at bounding box center [546, 398] width 66 height 12
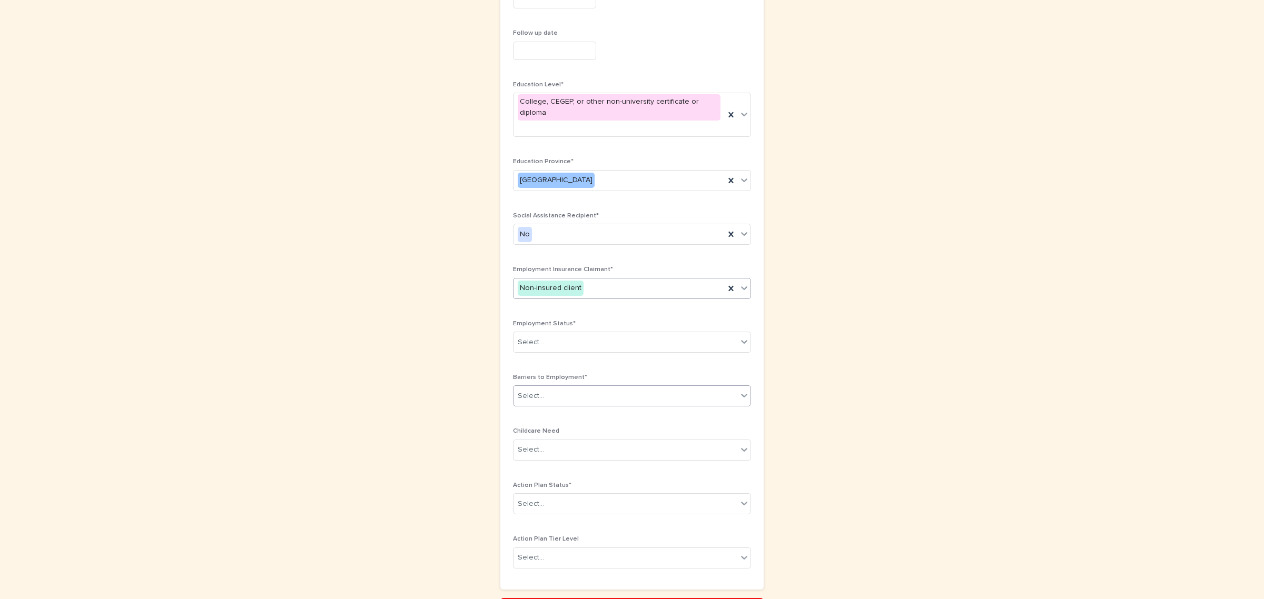
scroll to position [457, 0]
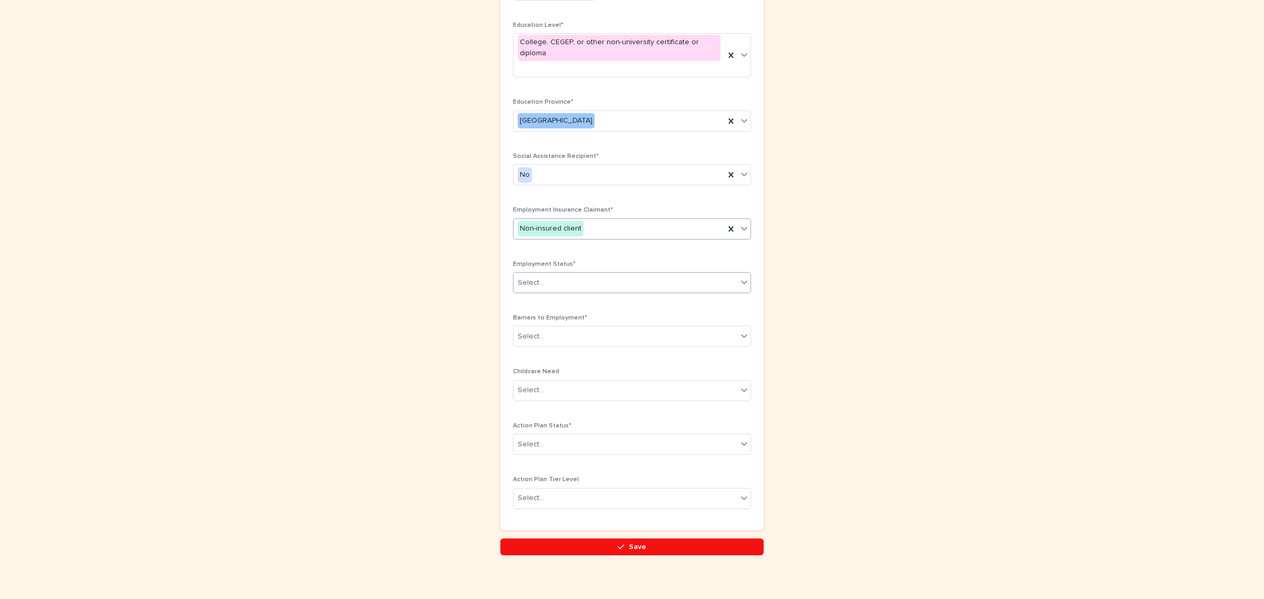
click at [562, 274] on div "Select..." at bounding box center [626, 282] width 224 height 17
click at [543, 293] on div "Unemployed" at bounding box center [627, 293] width 237 height 18
click at [557, 330] on div "Select..." at bounding box center [626, 336] width 224 height 17
click at [580, 365] on div "Lack of labour force attachment" at bounding box center [627, 366] width 237 height 18
click at [651, 328] on div "Lack of labour force attachment" at bounding box center [619, 337] width 211 height 18
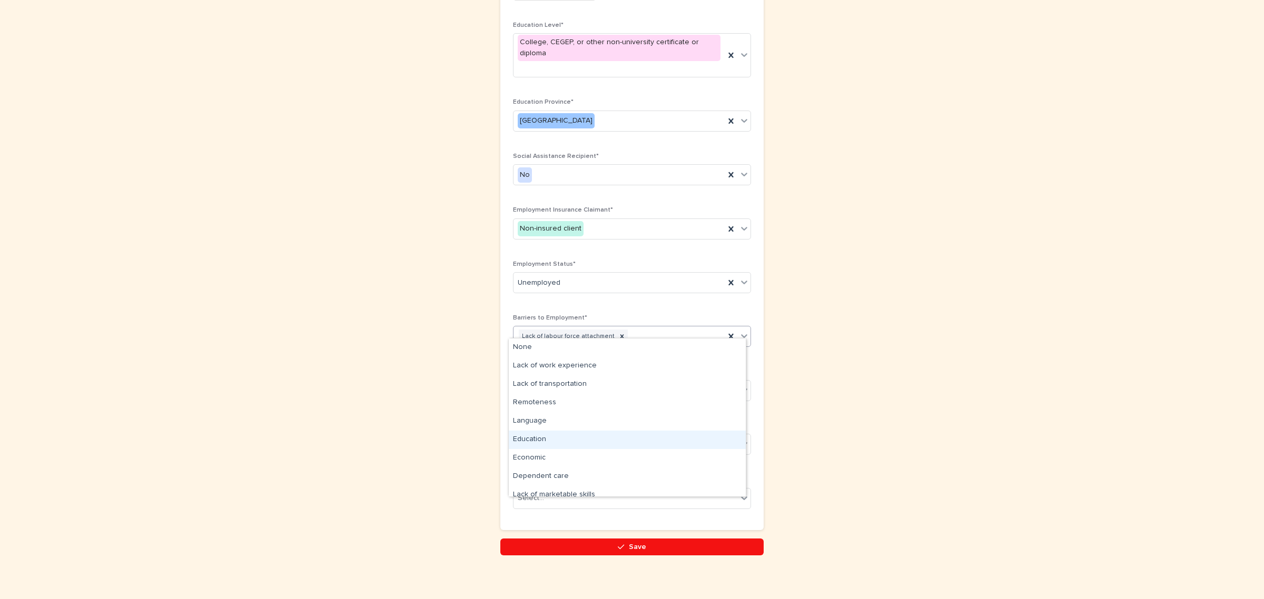
drag, startPoint x: 538, startPoint y: 430, endPoint x: 537, endPoint y: 438, distance: 7.4
click at [537, 438] on div "Education" at bounding box center [627, 440] width 237 height 18
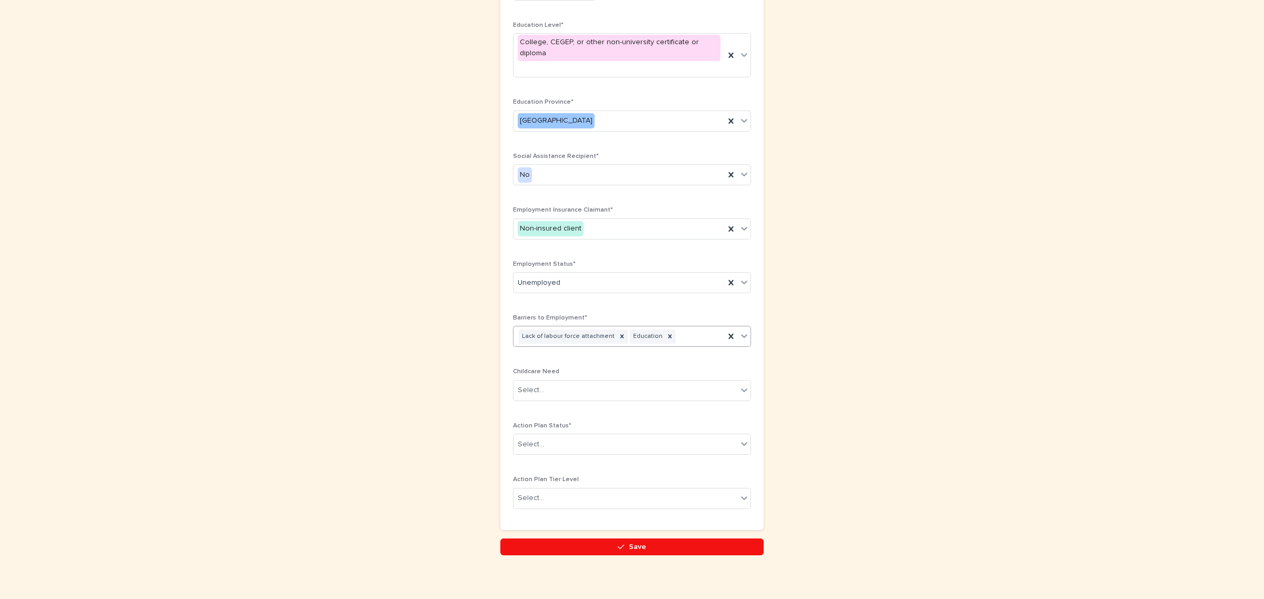
click at [685, 328] on div "Lack of labour force attachment Education" at bounding box center [619, 337] width 211 height 18
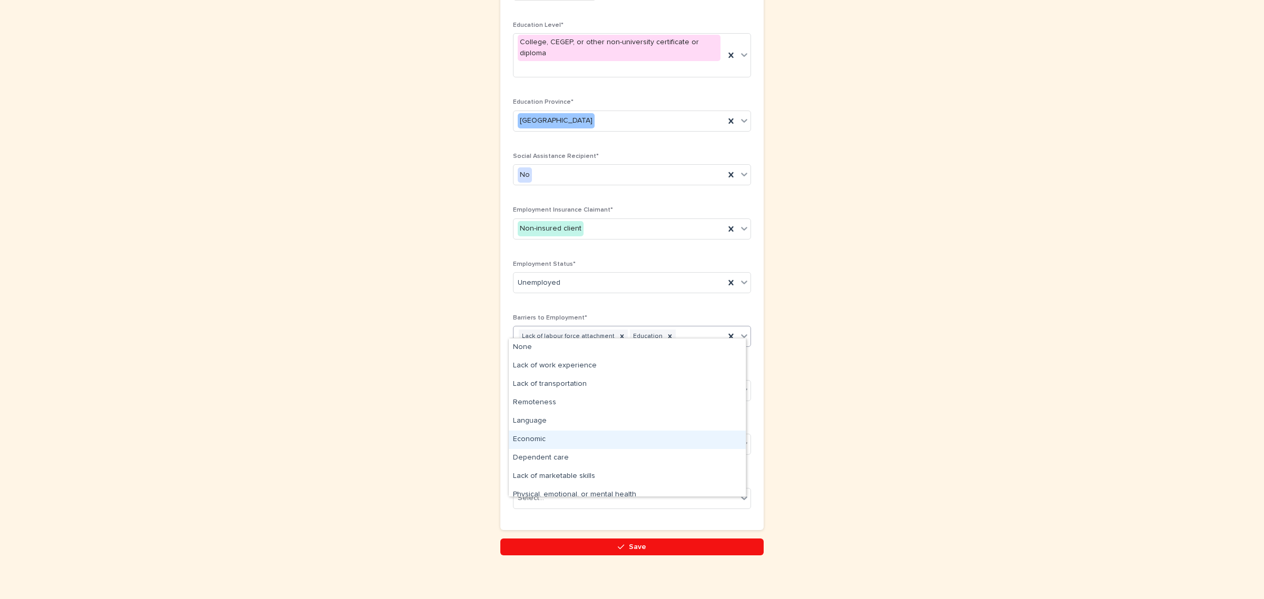
click at [565, 447] on div "Economic" at bounding box center [627, 440] width 237 height 18
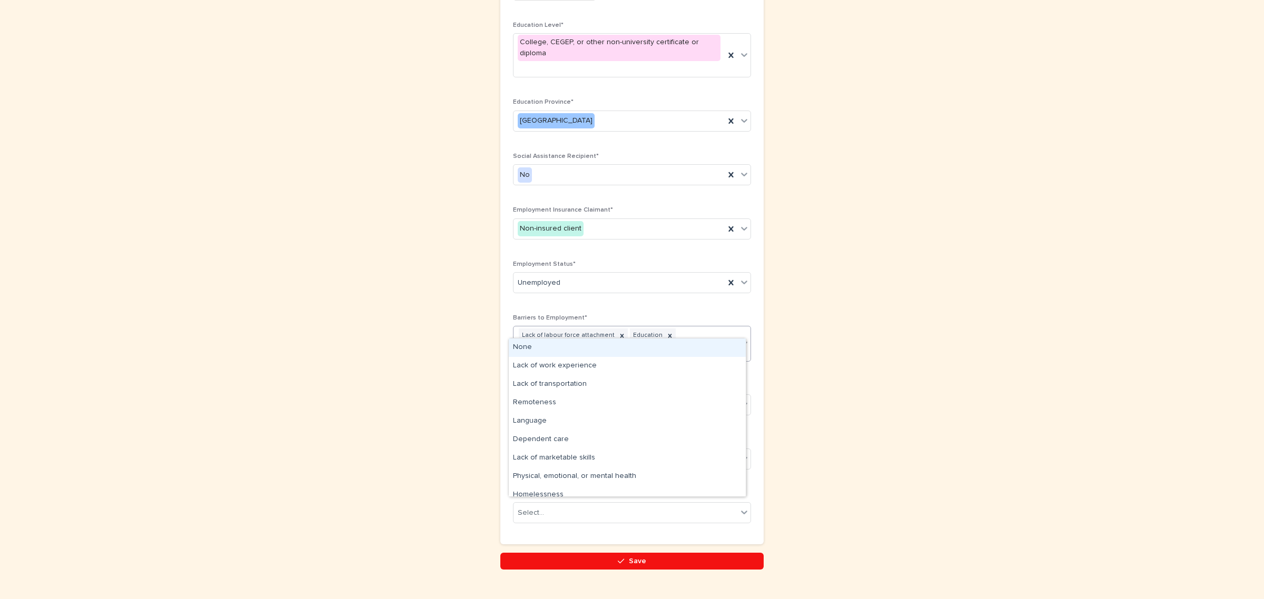
click at [716, 327] on div "Lack of labour force attachment Education Economic" at bounding box center [619, 344] width 211 height 35
click at [593, 448] on div "Physical, emotional, or mental health" at bounding box center [627, 450] width 237 height 18
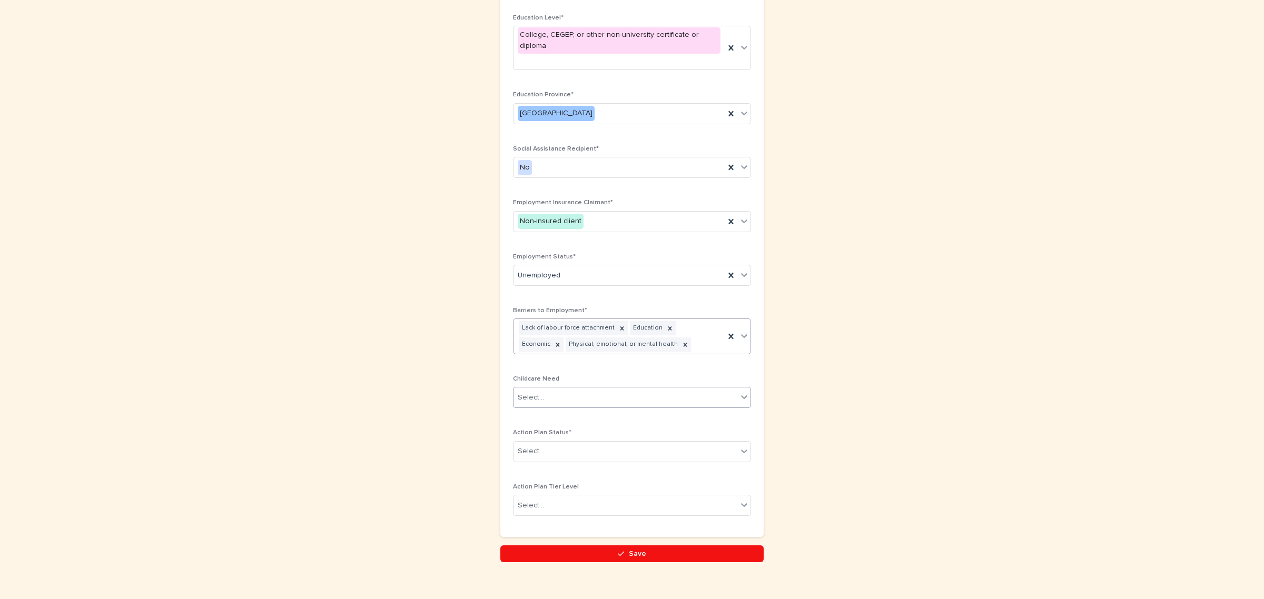
click at [558, 394] on div "Select..." at bounding box center [626, 397] width 224 height 17
click at [542, 406] on div "No" at bounding box center [627, 409] width 237 height 18
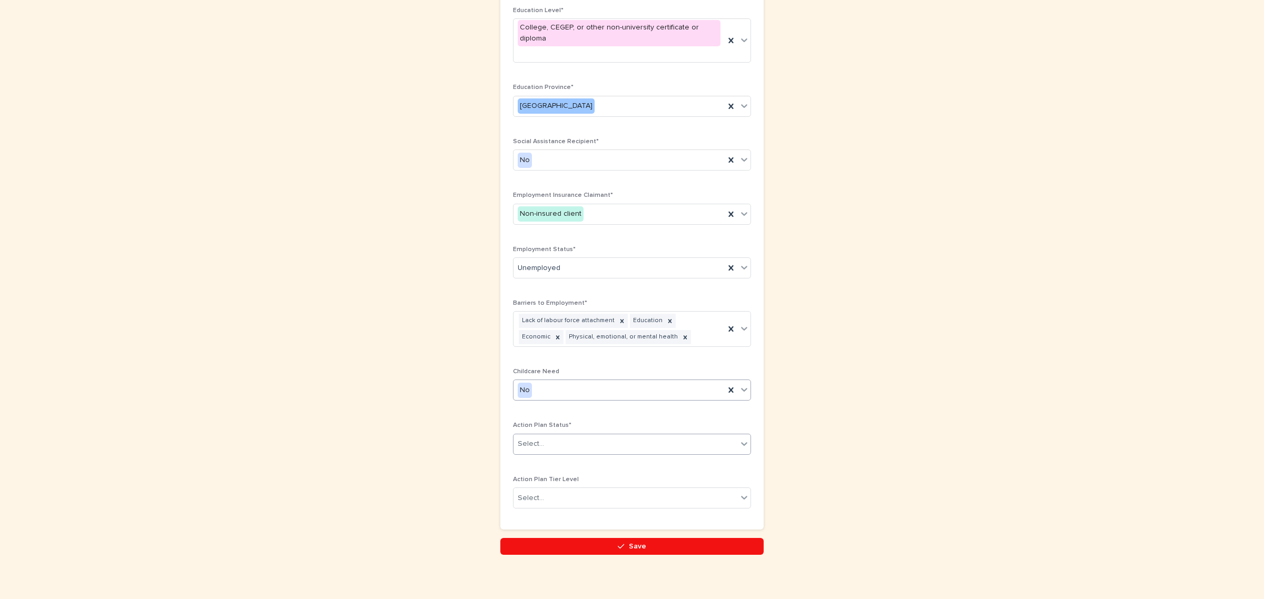
click at [568, 434] on div "Select..." at bounding box center [632, 444] width 238 height 21
click at [542, 474] on div "In Progress" at bounding box center [627, 475] width 237 height 18
click at [579, 490] on div "Select..." at bounding box center [626, 498] width 224 height 17
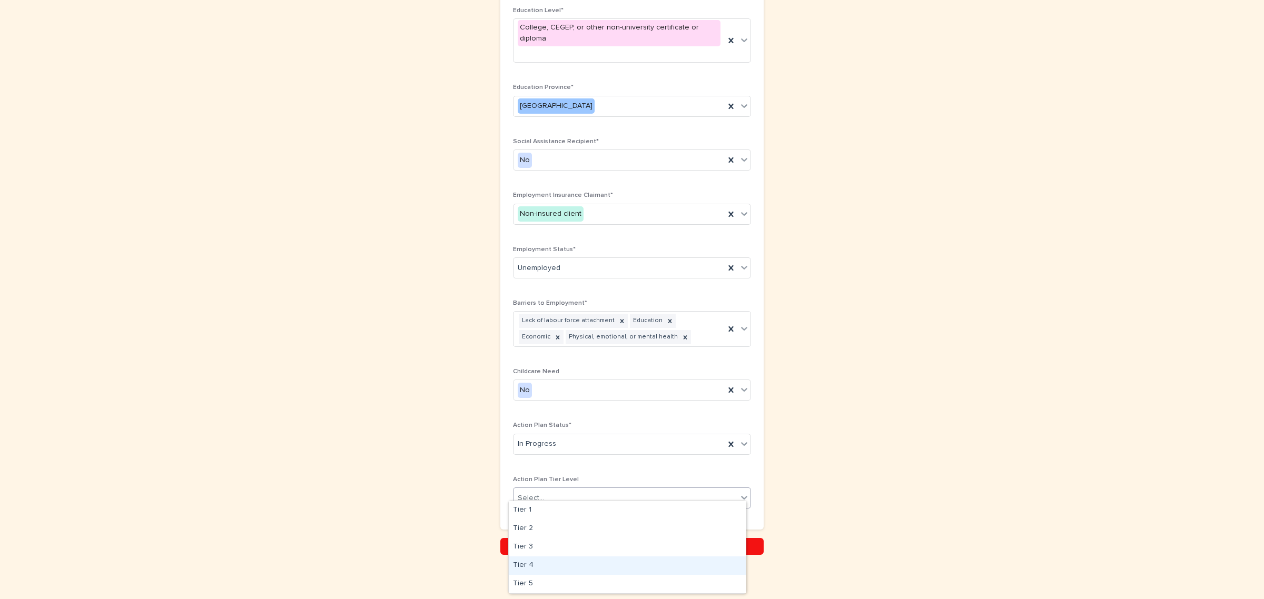
click at [544, 558] on div "Tier 4" at bounding box center [627, 566] width 237 height 18
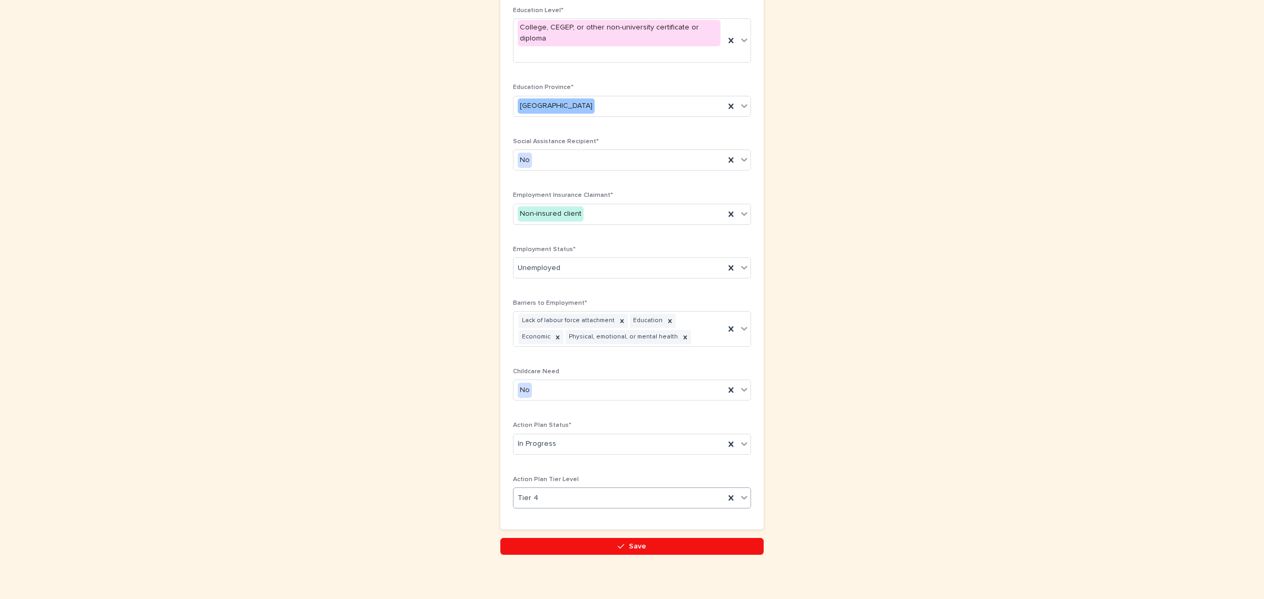
click at [566, 538] on button "Save" at bounding box center [631, 546] width 263 height 17
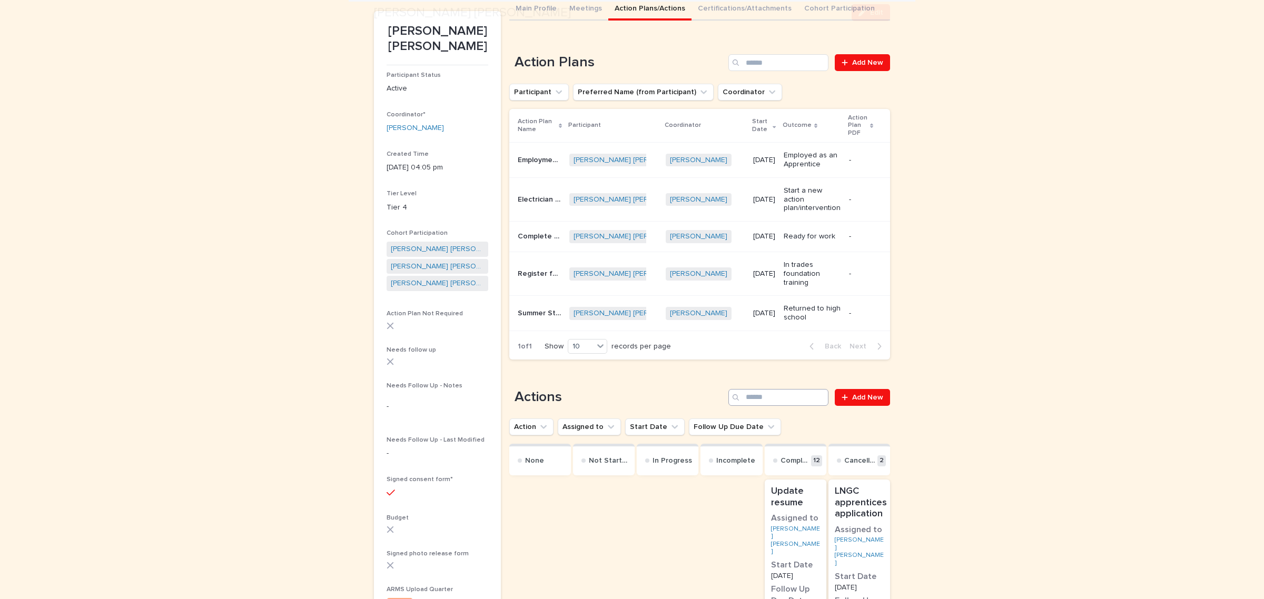
scroll to position [198, 0]
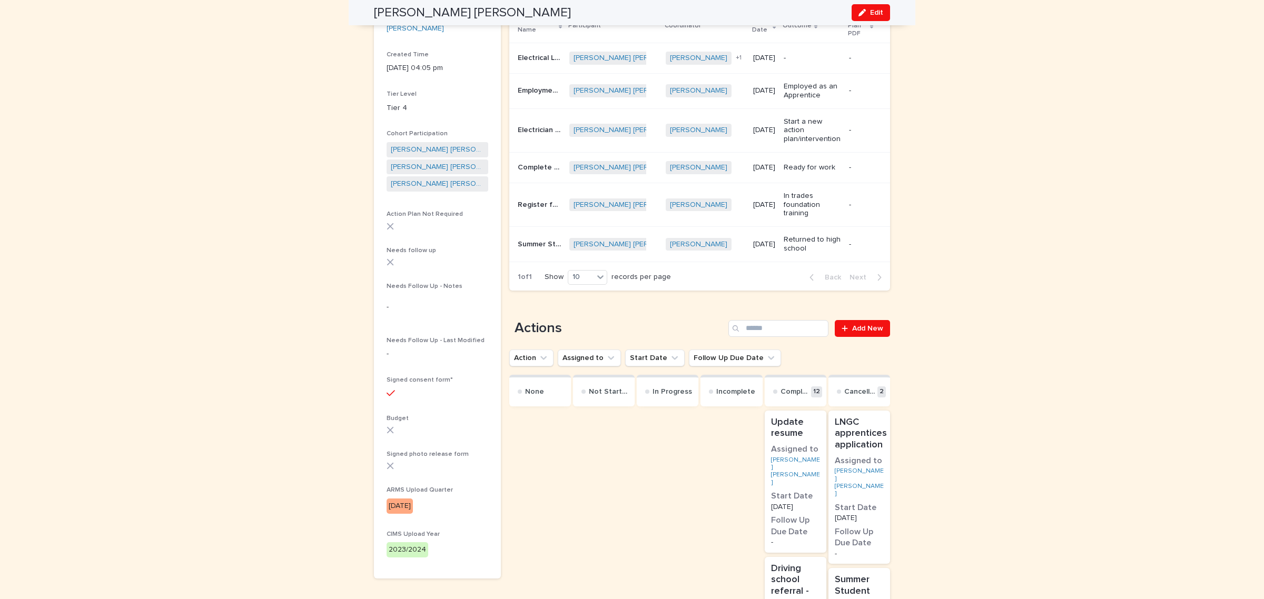
click at [819, 54] on p "-" at bounding box center [812, 58] width 57 height 9
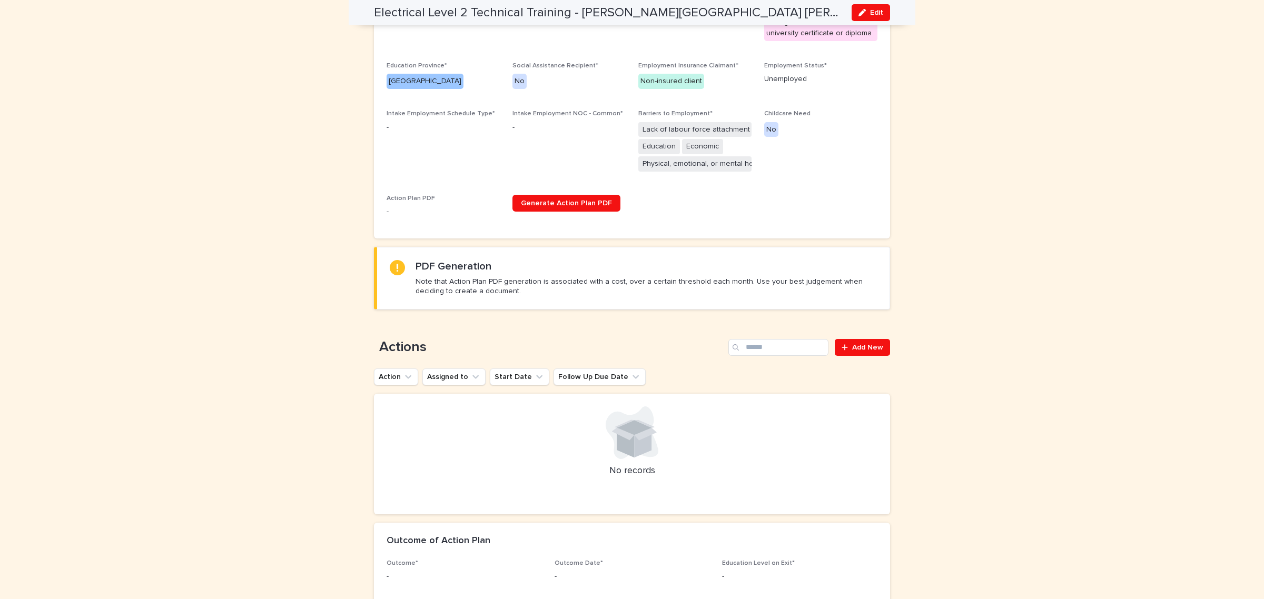
scroll to position [299, 0]
click at [857, 349] on span "Add New" at bounding box center [867, 346] width 31 height 7
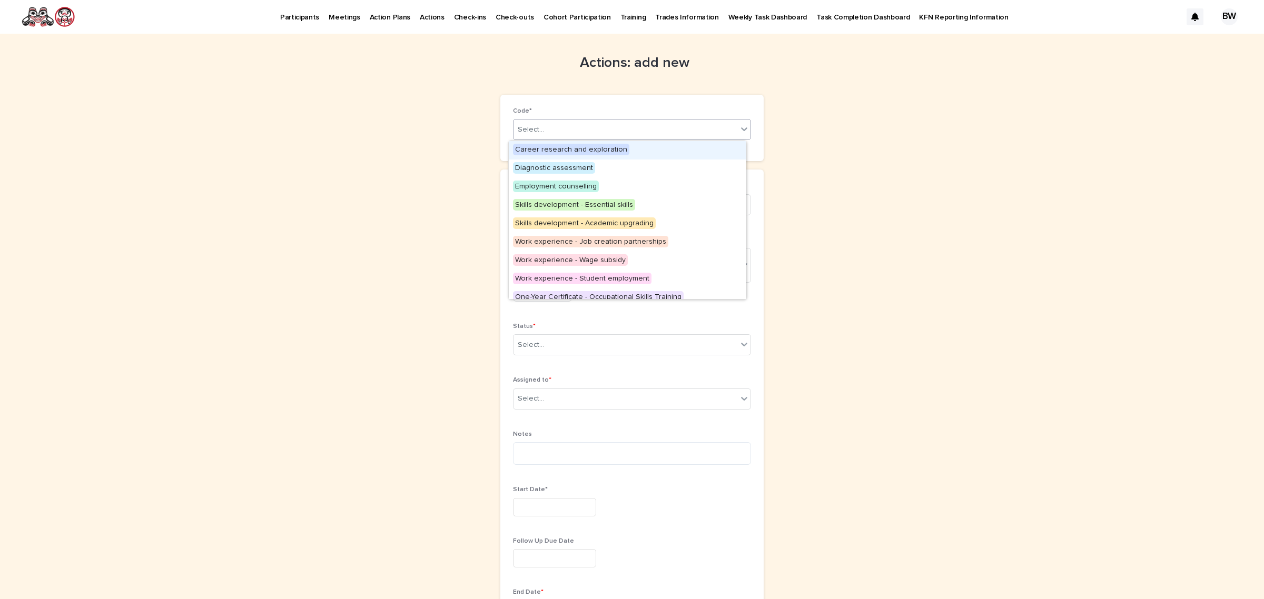
click at [598, 127] on div "Select..." at bounding box center [626, 129] width 224 height 17
click at [906, 137] on div "Loading... Saving… Loading... Saving… Actions: add new Loading... Saving… Loadi…" at bounding box center [632, 483] width 1264 height 898
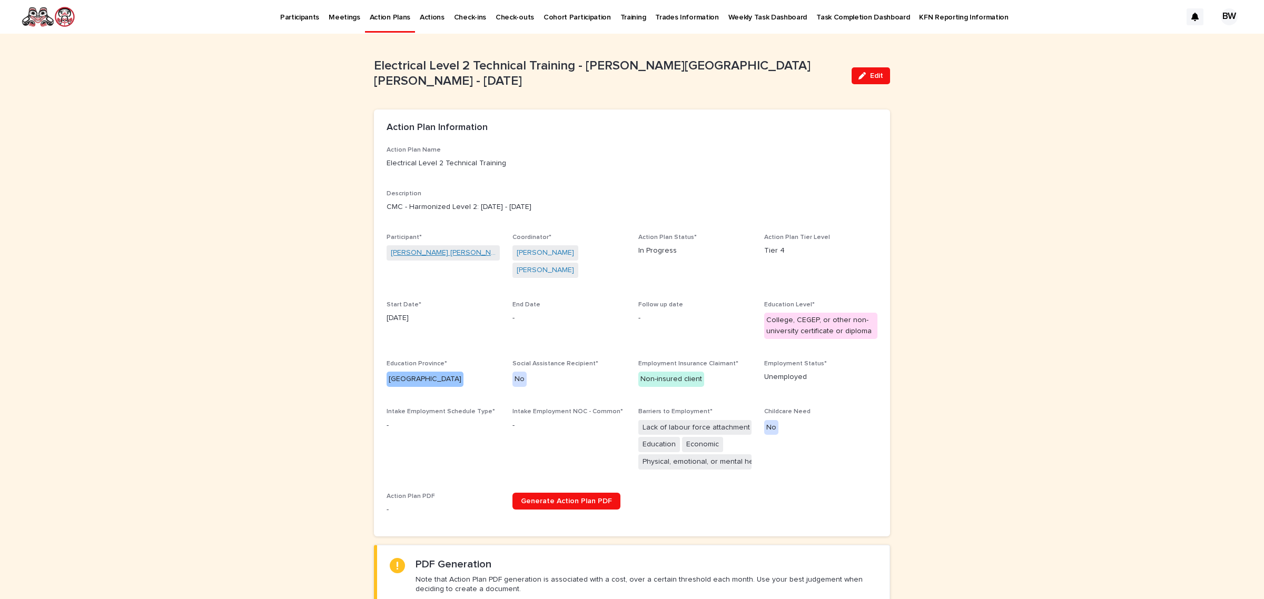
click at [447, 255] on link "[PERSON_NAME] [PERSON_NAME]" at bounding box center [443, 253] width 105 height 11
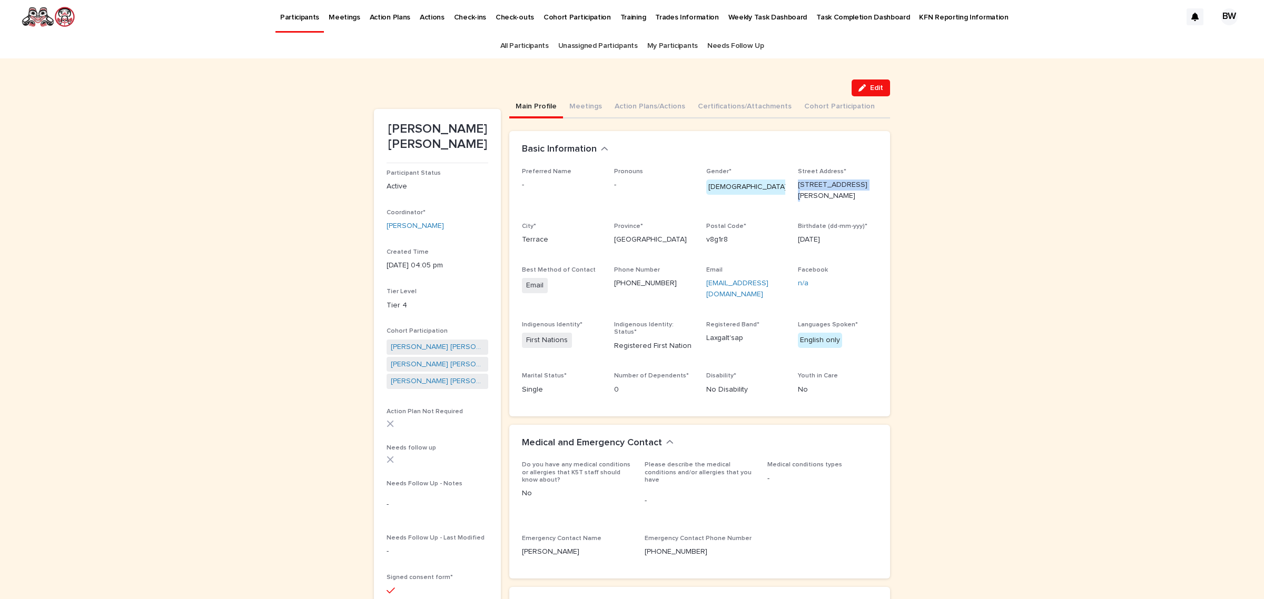
drag, startPoint x: 860, startPoint y: 185, endPoint x: 788, endPoint y: 180, distance: 72.4
click at [788, 180] on div "Preferred Name - Pronouns - Gender* [DEMOGRAPHIC_DATA] Street Address* [STREET_…" at bounding box center [700, 286] width 356 height 236
copy p "[STREET_ADDRESS][PERSON_NAME]"
drag, startPoint x: 735, startPoint y: 235, endPoint x: 676, endPoint y: 238, distance: 59.6
click at [676, 238] on div "Preferred Name - Pronouns - Gender* [DEMOGRAPHIC_DATA] Street Address* [STREET_…" at bounding box center [700, 286] width 356 height 236
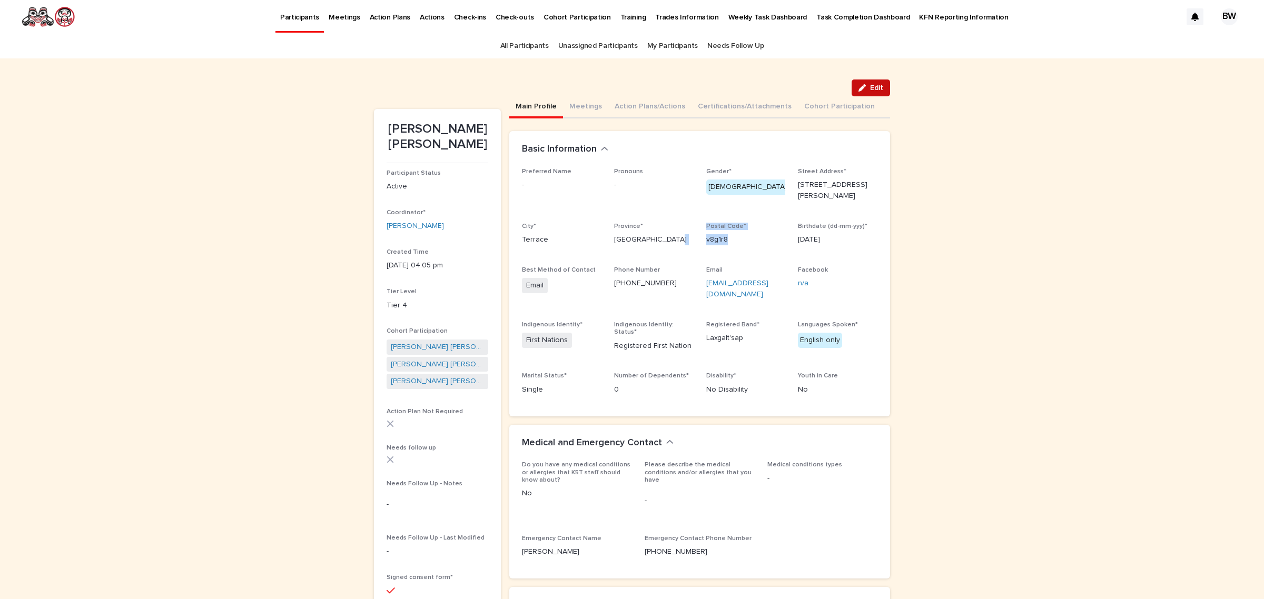
click at [870, 85] on span "Edit" at bounding box center [876, 87] width 13 height 7
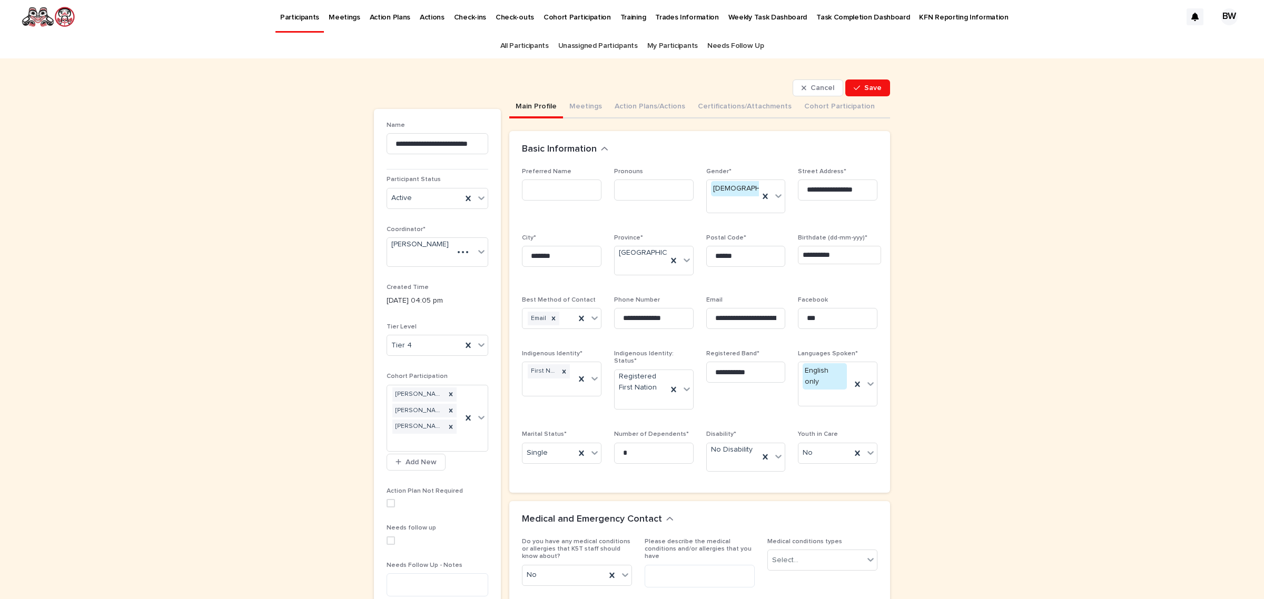
click at [734, 256] on div "Postal Code* ******" at bounding box center [746, 254] width 80 height 41
drag, startPoint x: 726, startPoint y: 243, endPoint x: 729, endPoint y: 229, distance: 13.9
click at [729, 246] on input "******" at bounding box center [746, 256] width 80 height 21
type input "*******"
click at [871, 87] on span "Save" at bounding box center [872, 87] width 17 height 7
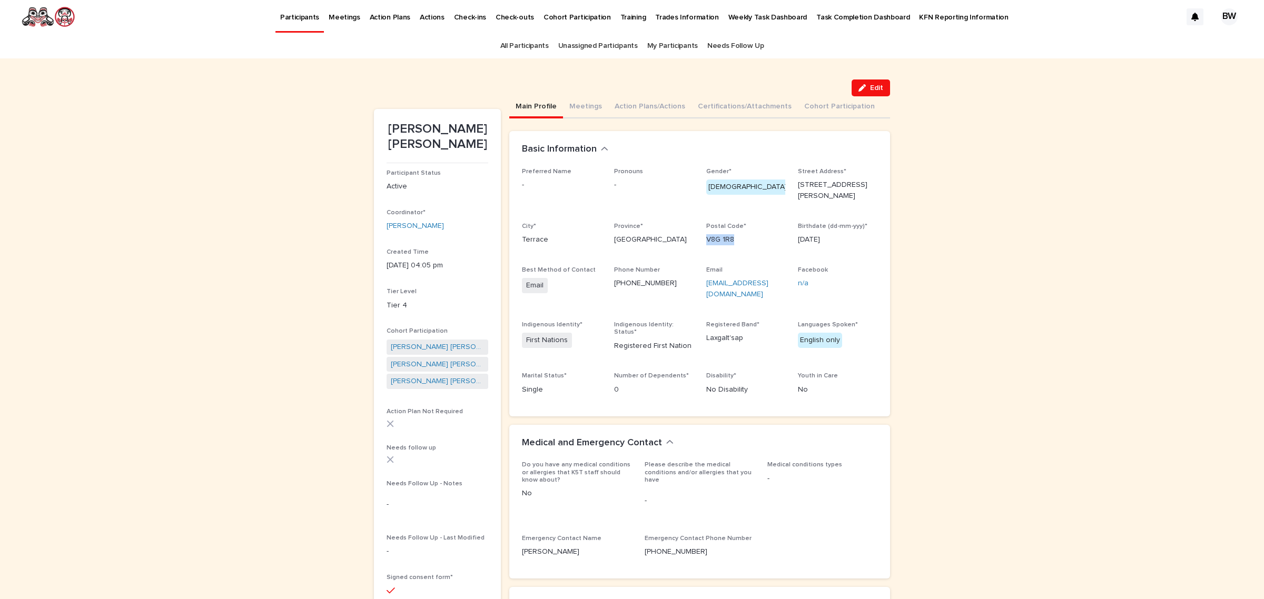
drag, startPoint x: 740, startPoint y: 232, endPoint x: 699, endPoint y: 233, distance: 41.6
click at [699, 233] on div "Preferred Name - Pronouns - Gender* [DEMOGRAPHIC_DATA] Street Address* [STREET_…" at bounding box center [700, 286] width 356 height 236
copy p "V8G 1R8"
drag, startPoint x: 660, startPoint y: 277, endPoint x: 606, endPoint y: 282, distance: 53.9
click at [606, 282] on div "Preferred Name - Pronouns - Gender* [DEMOGRAPHIC_DATA] Street Address* [STREET_…" at bounding box center [700, 286] width 356 height 236
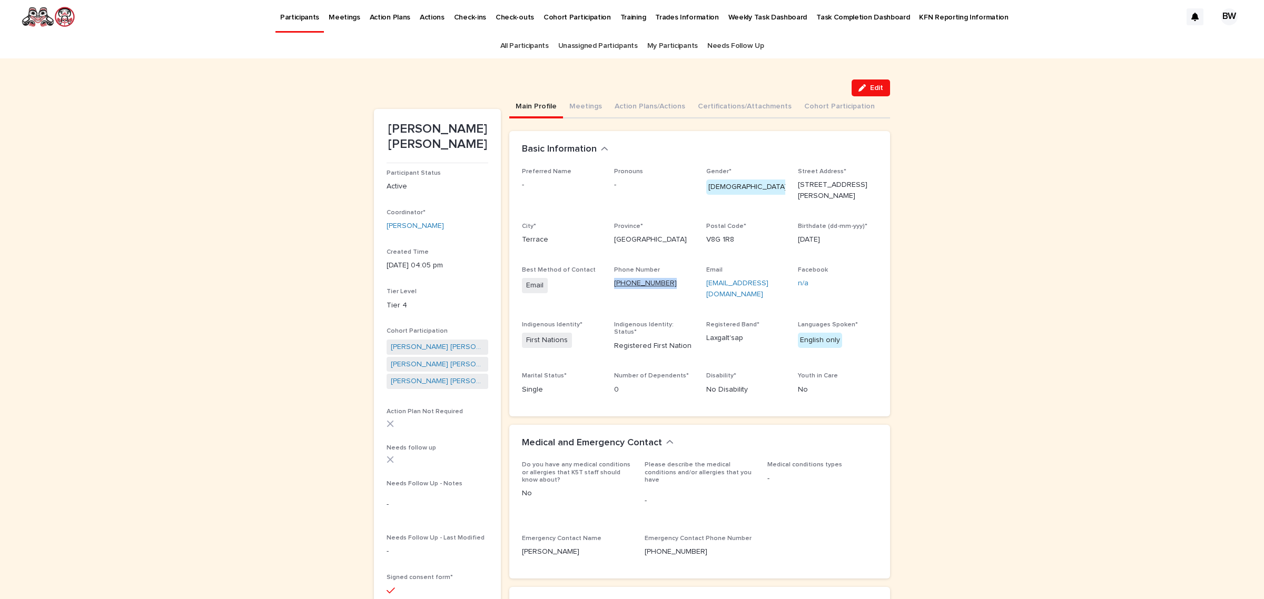
copy link "[PHONE_NUMBER]"
drag, startPoint x: 725, startPoint y: 290, endPoint x: 701, endPoint y: 279, distance: 27.1
click at [699, 279] on div "Preferred Name - Pronouns - Gender* [DEMOGRAPHIC_DATA] Street Address* [STREET_…" at bounding box center [700, 286] width 356 height 236
click at [620, 103] on button "Action Plans/Actions" at bounding box center [649, 107] width 83 height 22
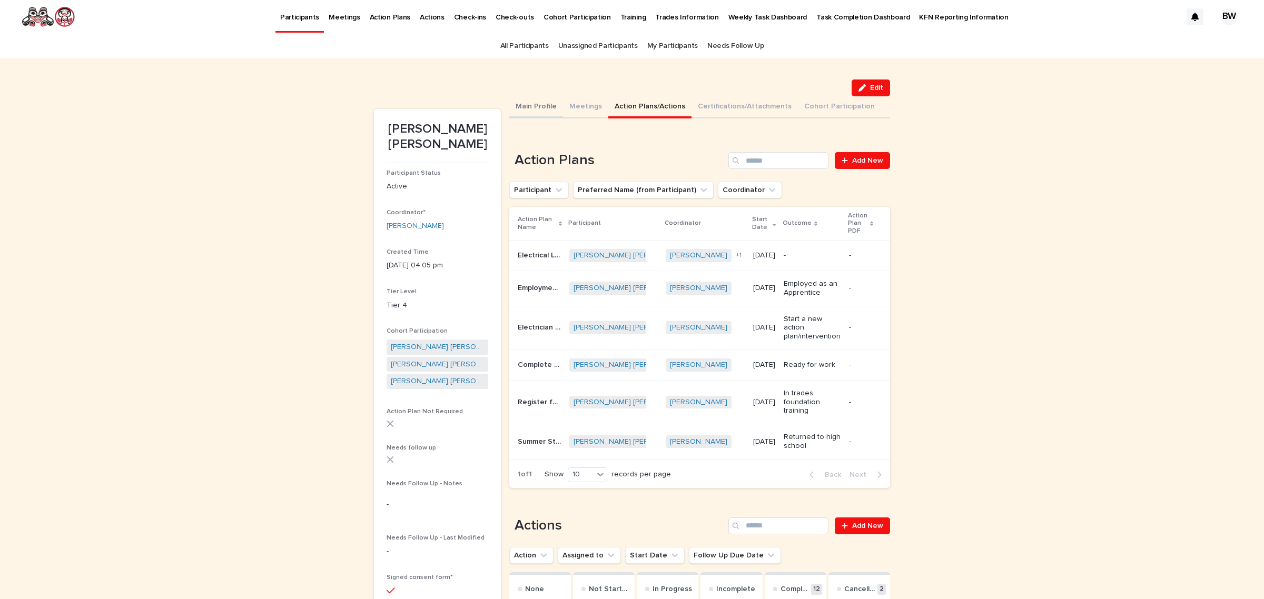
drag, startPoint x: 528, startPoint y: 111, endPoint x: 535, endPoint y: 111, distance: 7.4
click at [528, 111] on button "Main Profile" at bounding box center [536, 107] width 54 height 22
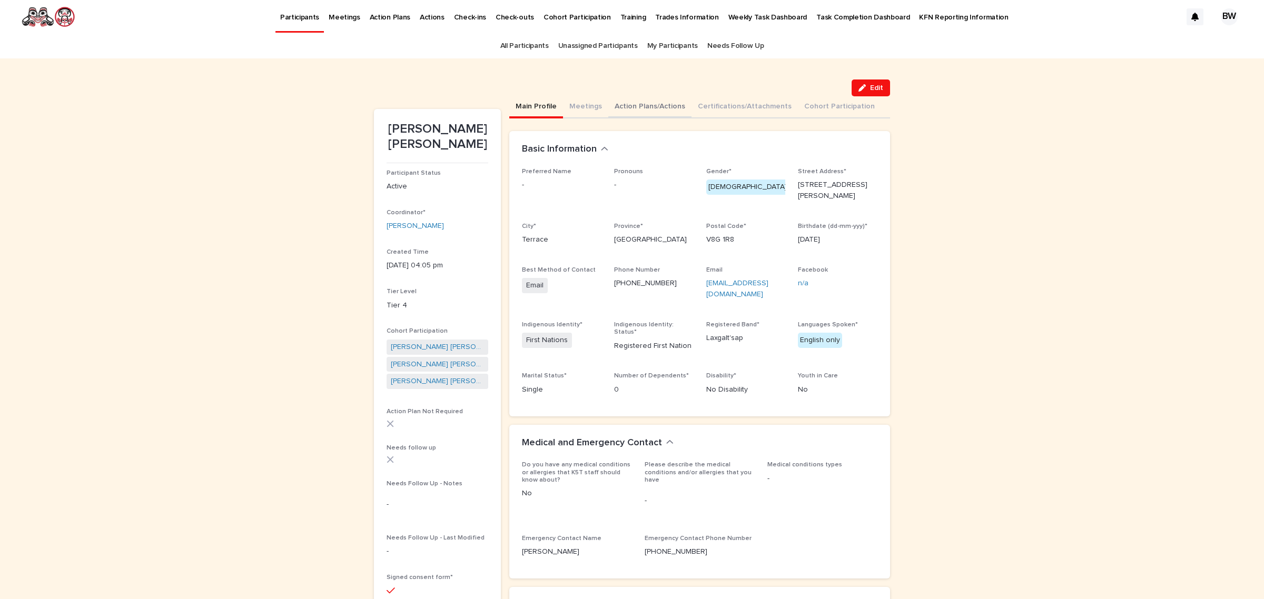
click at [646, 99] on button "Action Plans/Actions" at bounding box center [649, 107] width 83 height 22
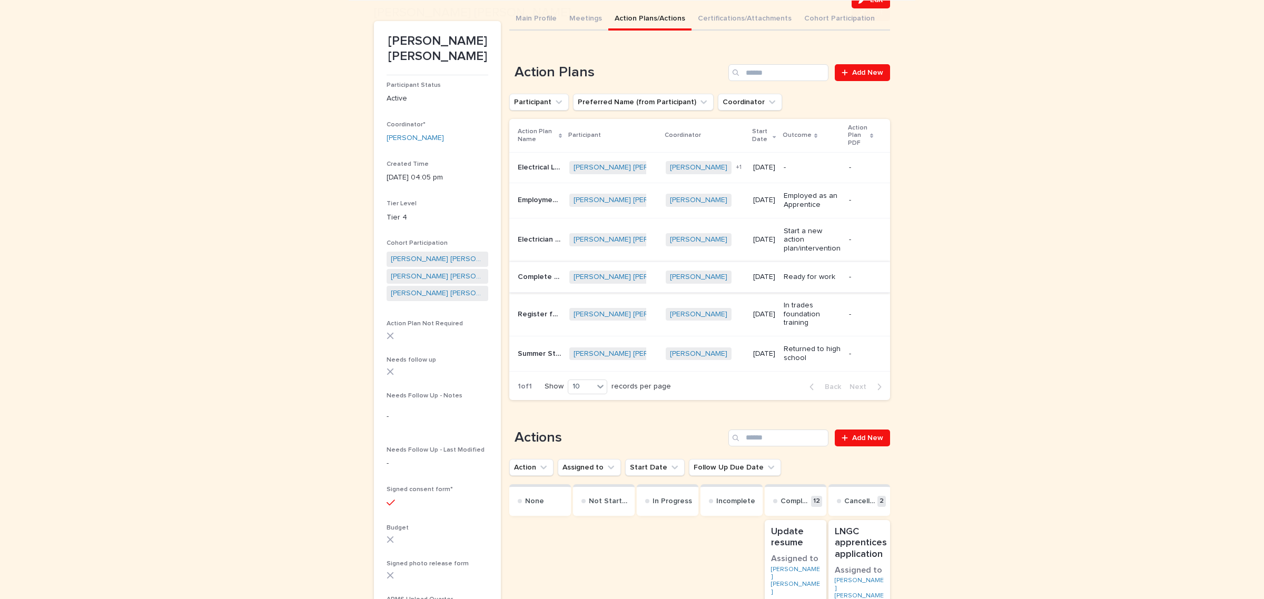
scroll to position [132, 0]
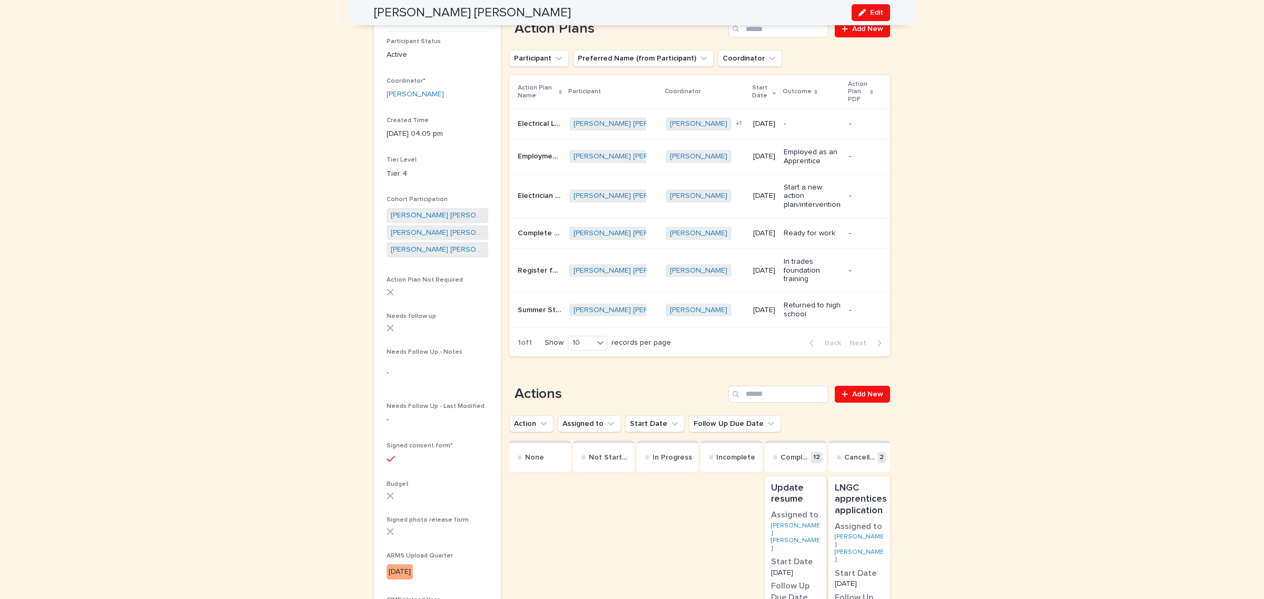
click at [849, 122] on p "-" at bounding box center [861, 124] width 24 height 9
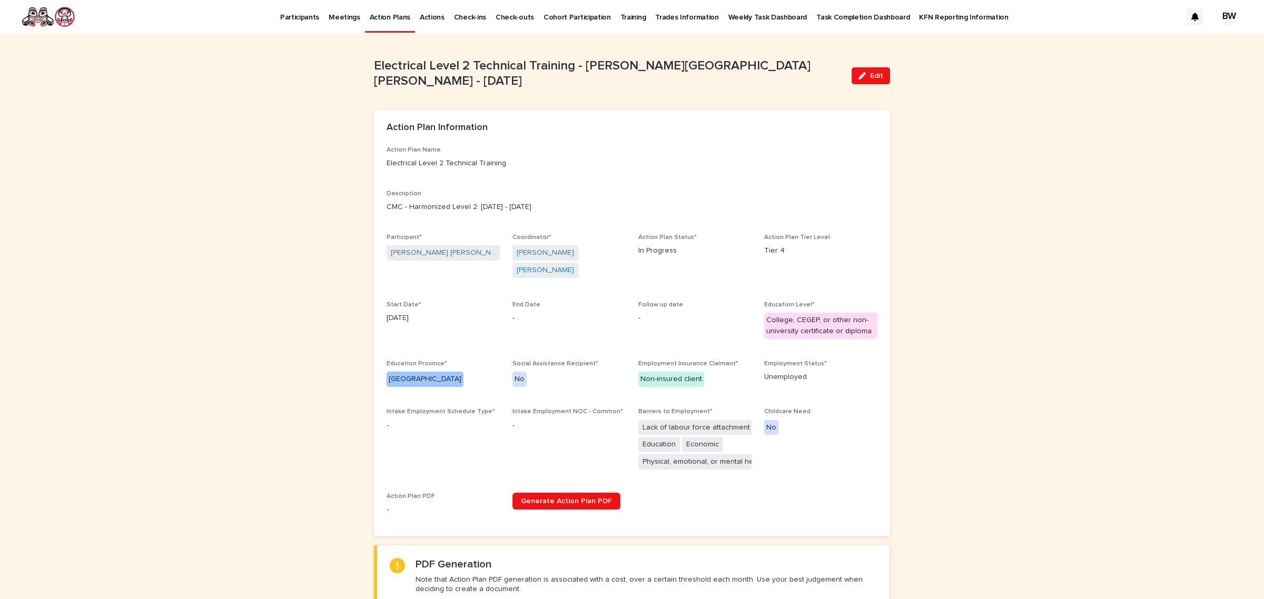
scroll to position [263, 0]
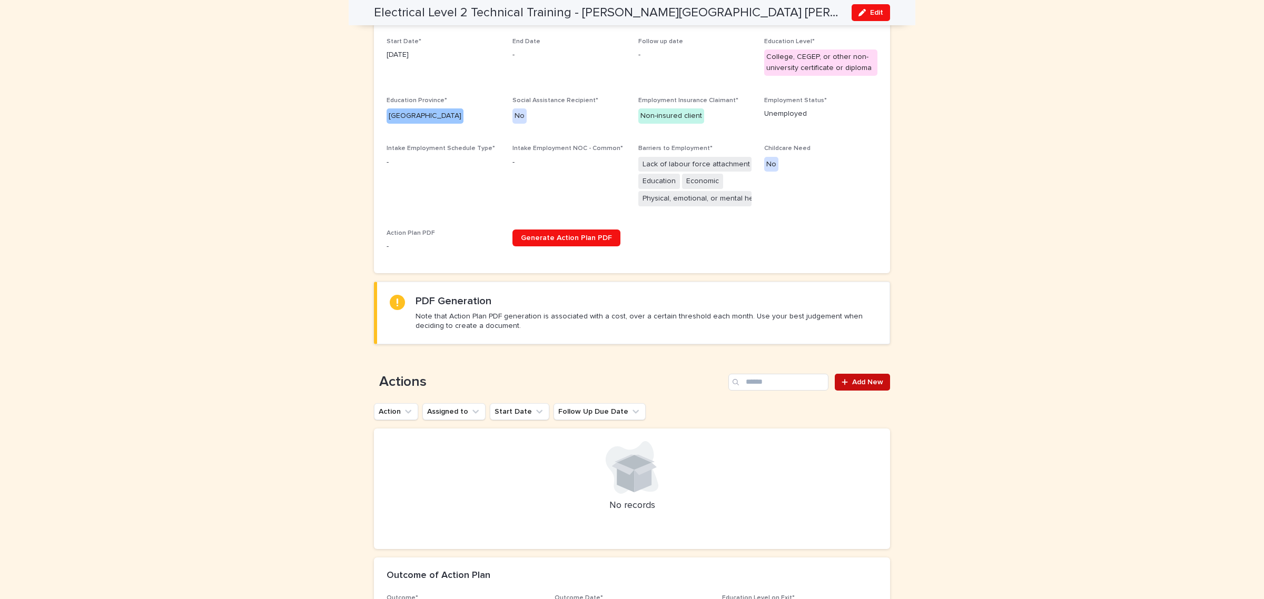
click at [873, 379] on span "Add New" at bounding box center [867, 382] width 31 height 7
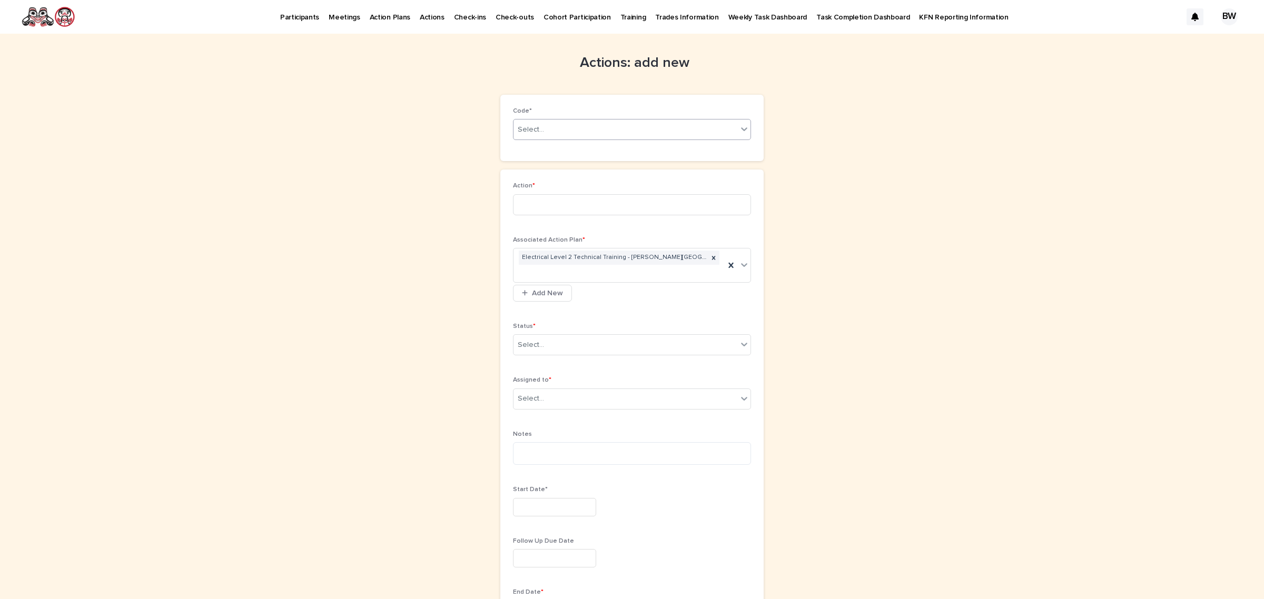
click at [585, 123] on div "Select..." at bounding box center [626, 129] width 224 height 17
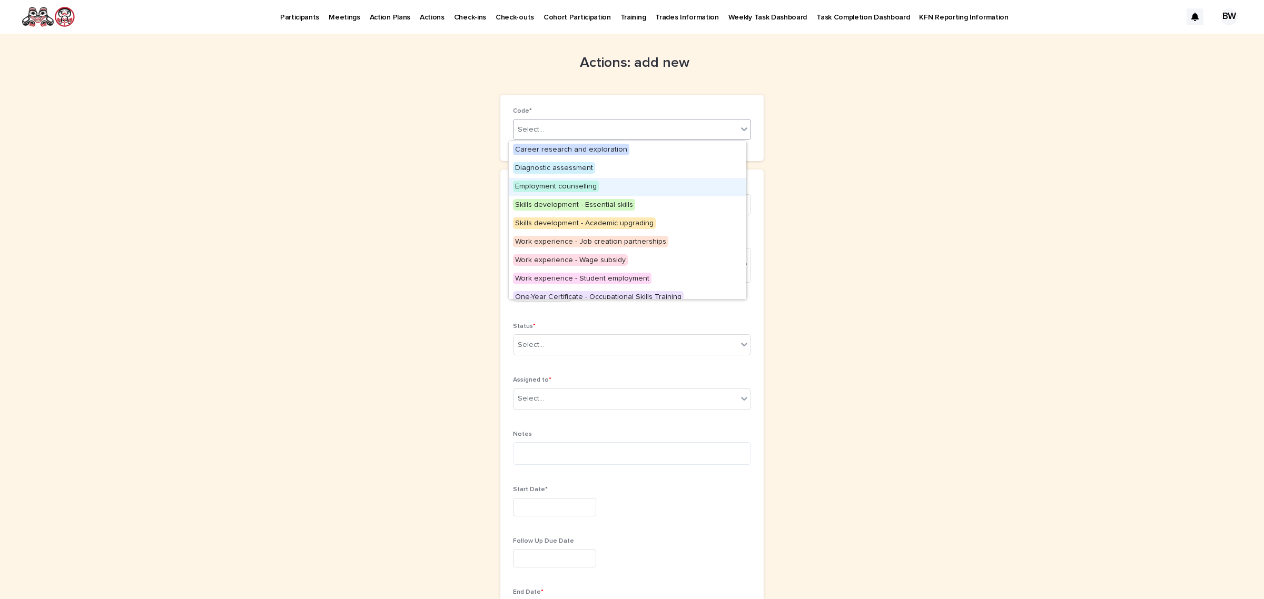
click at [593, 187] on span "Employment counselling" at bounding box center [556, 187] width 86 height 12
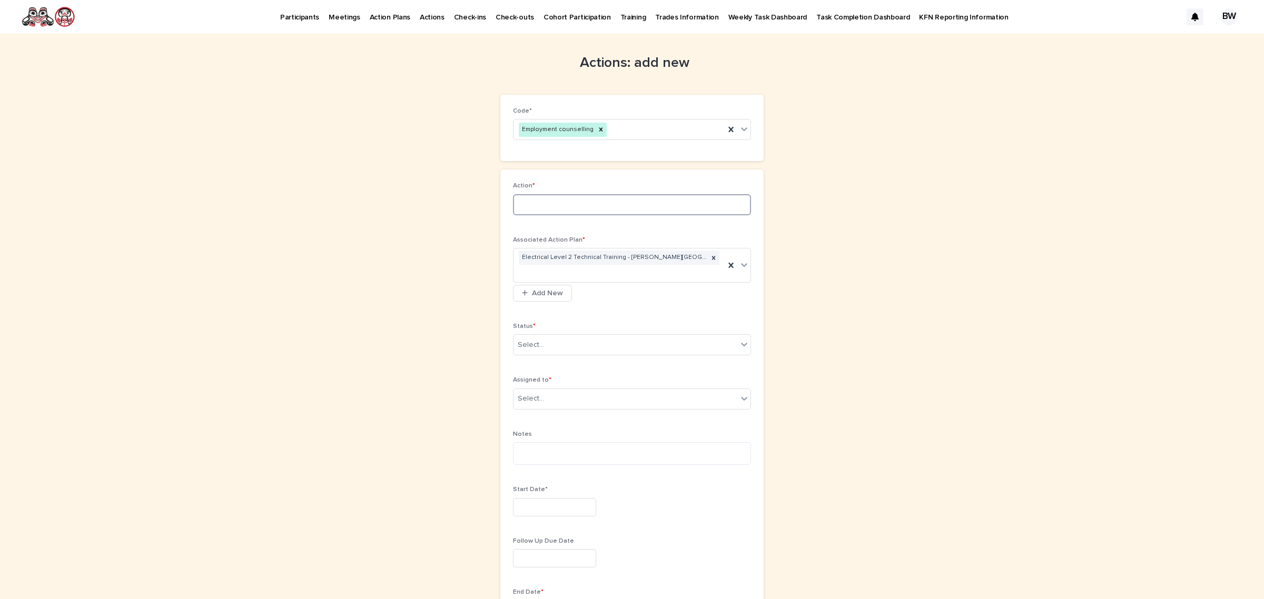
click at [595, 207] on input at bounding box center [632, 204] width 238 height 21
type input "**********"
click at [578, 344] on div "Select..." at bounding box center [626, 345] width 224 height 17
click at [572, 387] on div "In Progress" at bounding box center [627, 384] width 237 height 18
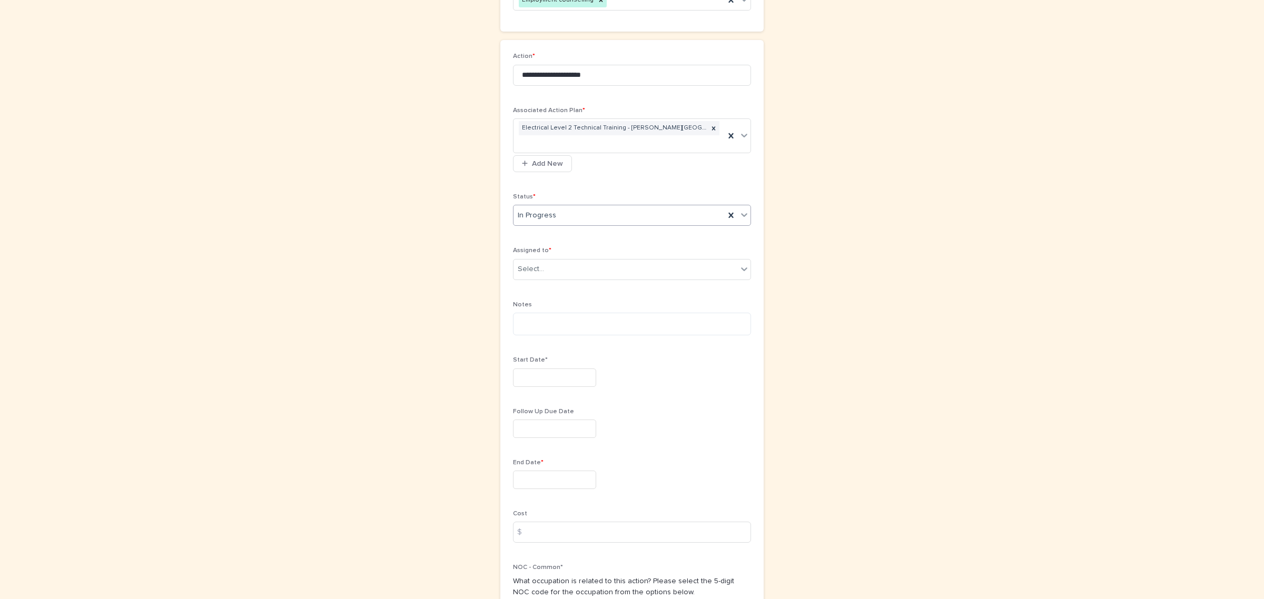
scroll to position [198, 0]
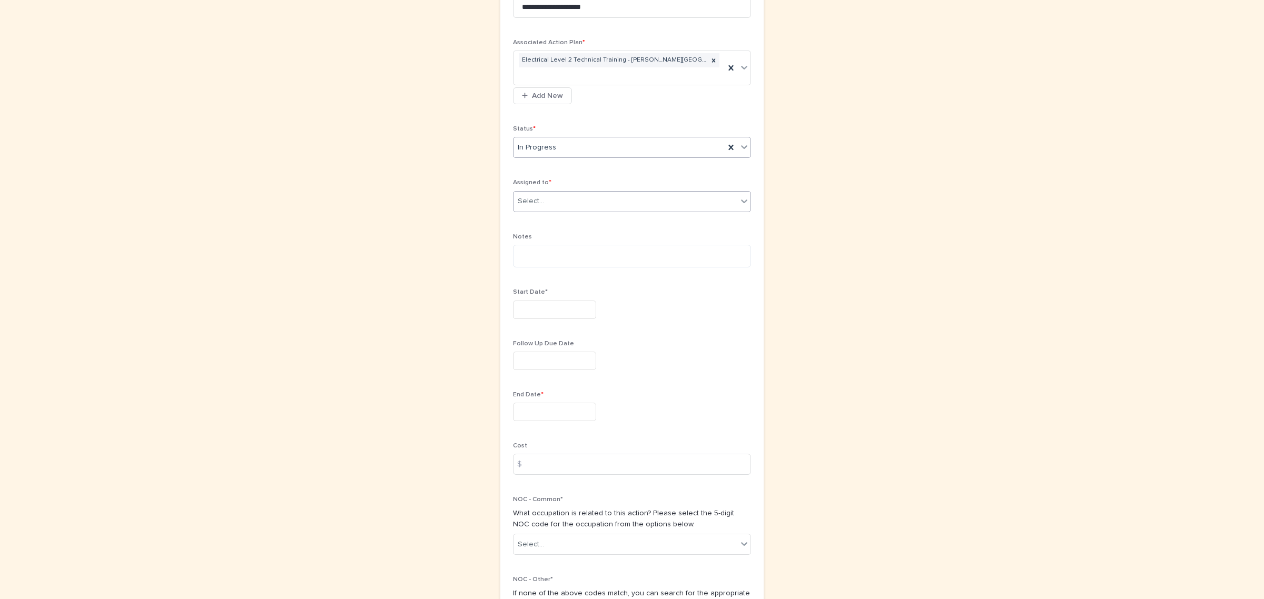
click at [571, 199] on div "Select..." at bounding box center [626, 201] width 224 height 17
type input "*****"
click at [585, 219] on div "[PERSON_NAME] [PERSON_NAME]" at bounding box center [627, 222] width 237 height 18
click at [556, 254] on textarea at bounding box center [632, 256] width 238 height 23
type textarea "**********"
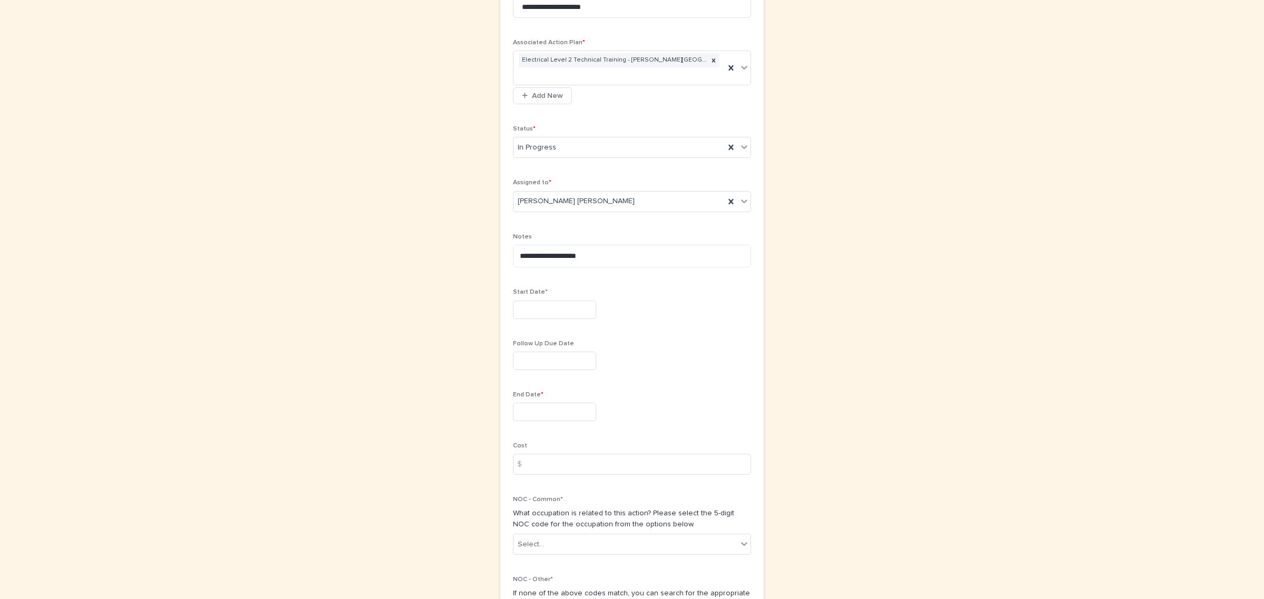
click at [583, 317] on input "text" at bounding box center [554, 310] width 83 height 18
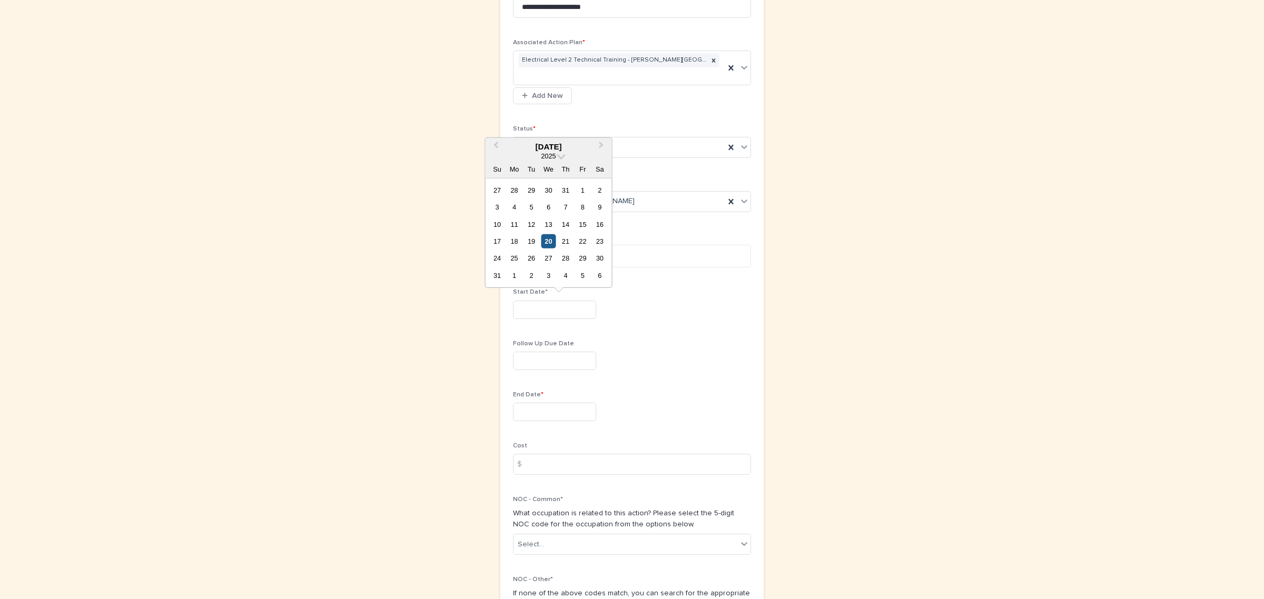
click at [548, 240] on div "20" at bounding box center [549, 241] width 14 height 14
type input "*********"
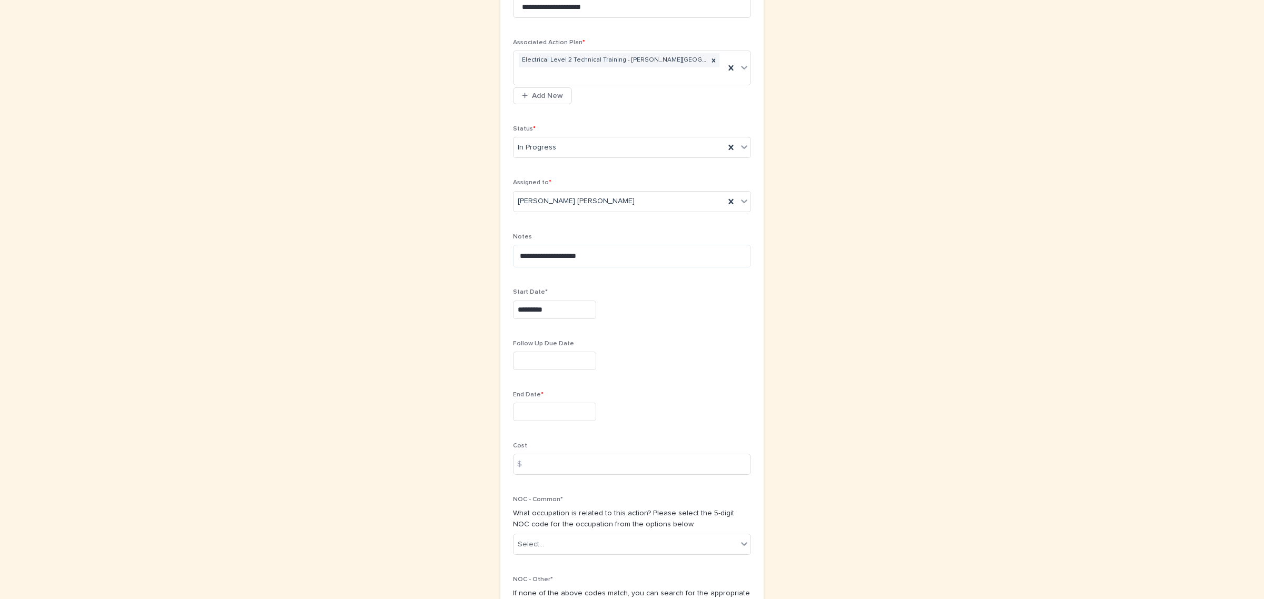
click at [532, 408] on input "text" at bounding box center [554, 412] width 83 height 18
click at [602, 247] on span "Next Month" at bounding box center [602, 249] width 0 height 14
click at [583, 323] on div "14" at bounding box center [583, 327] width 14 height 14
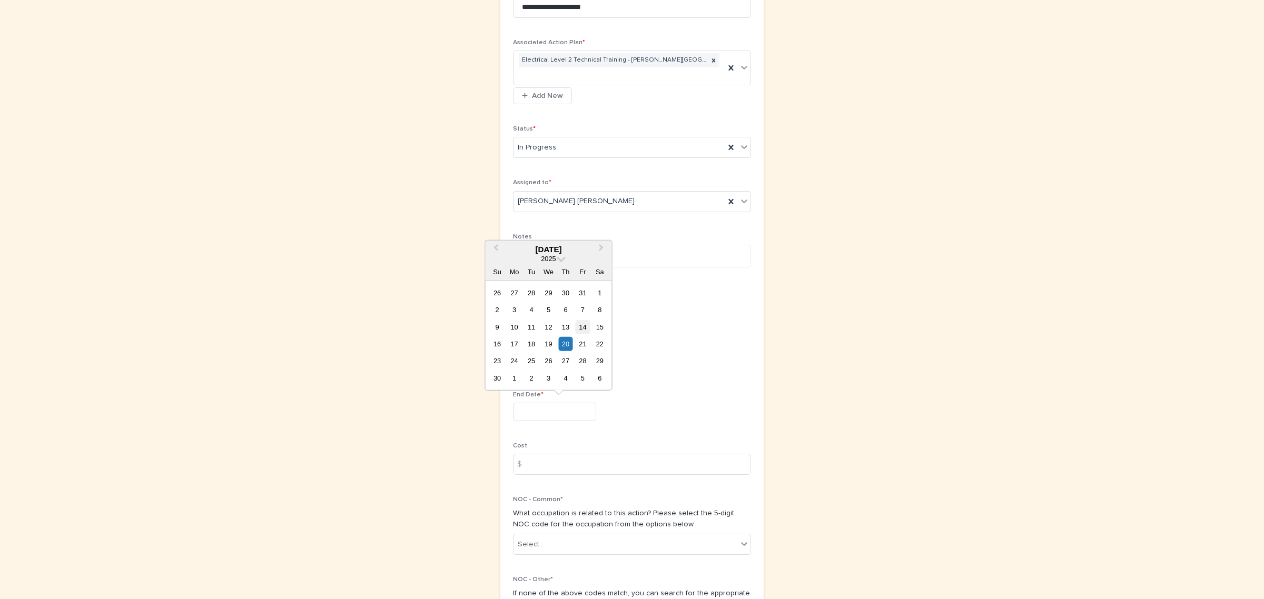
type input "**********"
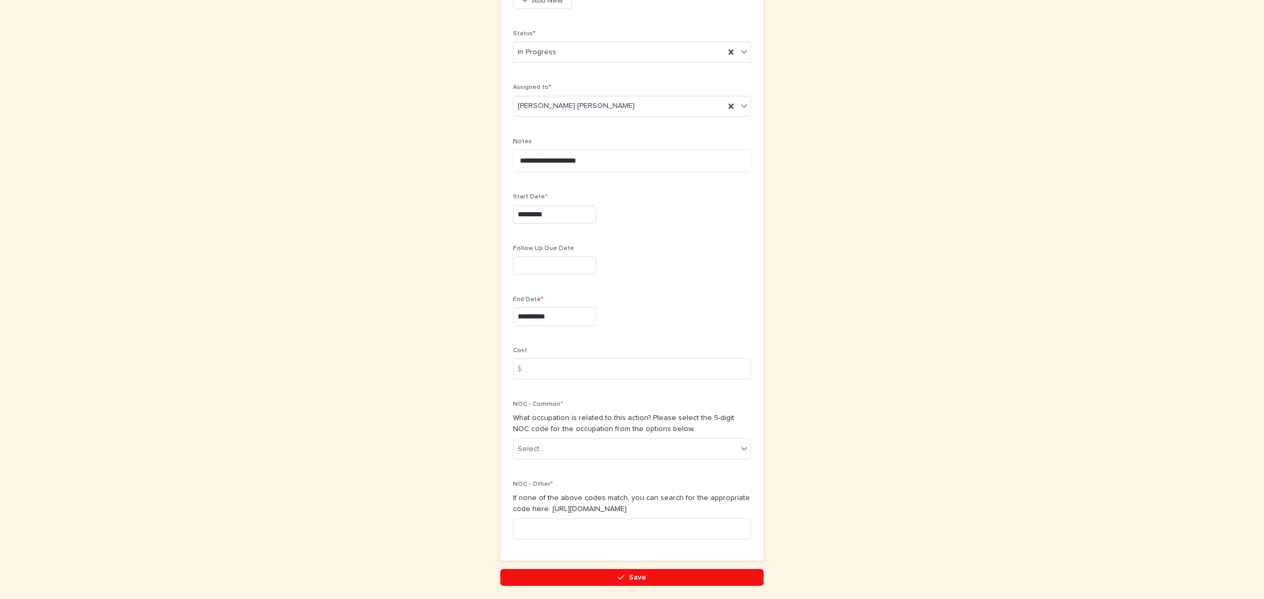
scroll to position [333, 0]
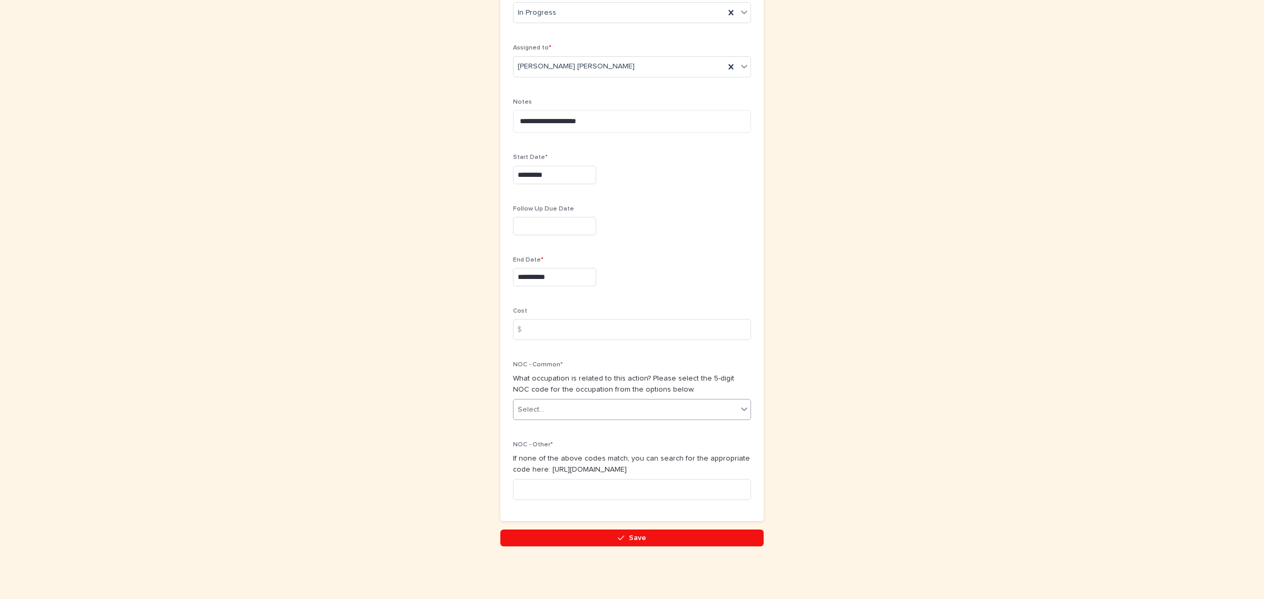
click at [599, 412] on div "Select..." at bounding box center [626, 409] width 224 height 17
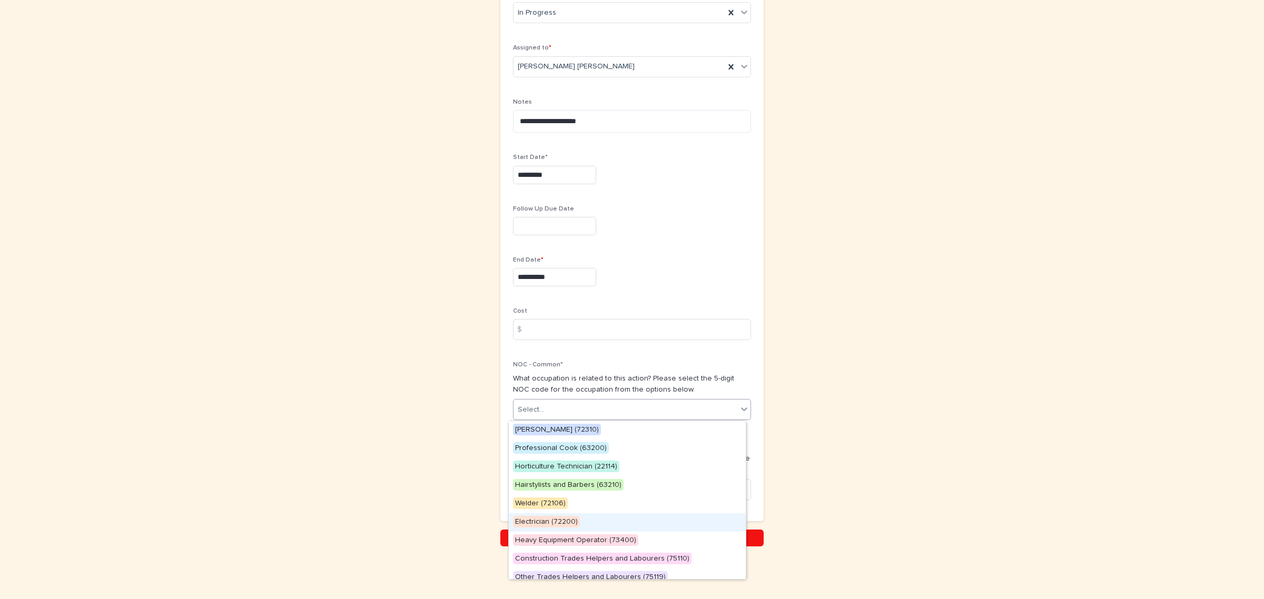
click at [604, 520] on div "Electrician (72200)" at bounding box center [627, 523] width 237 height 18
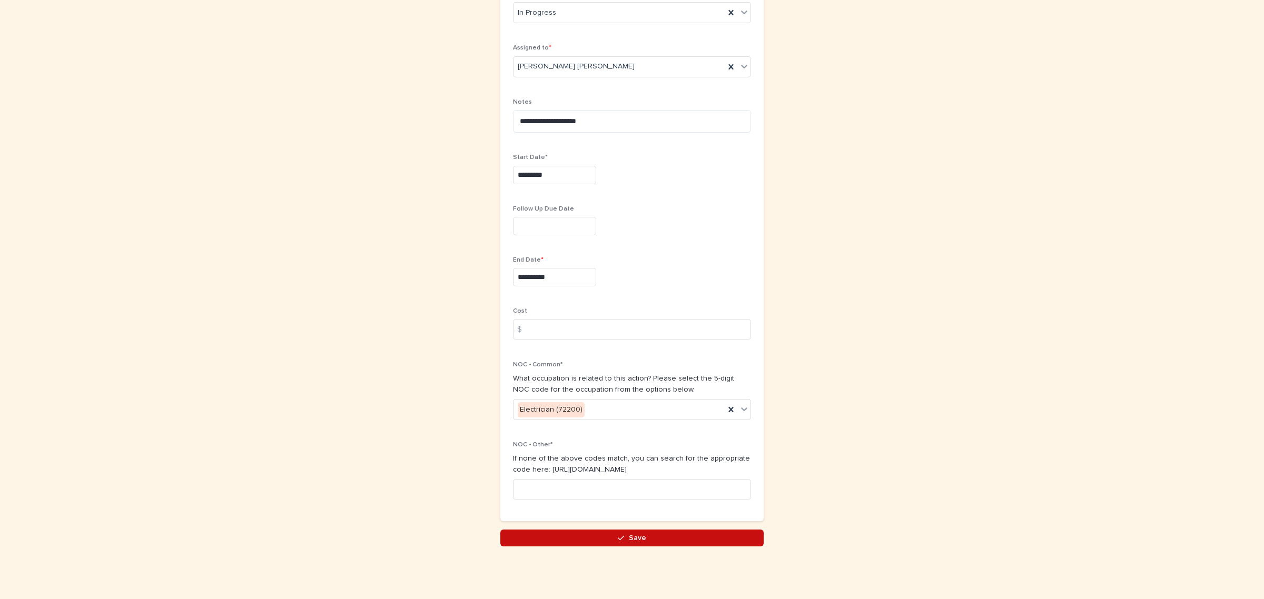
click at [632, 537] on span "Save" at bounding box center [637, 538] width 17 height 7
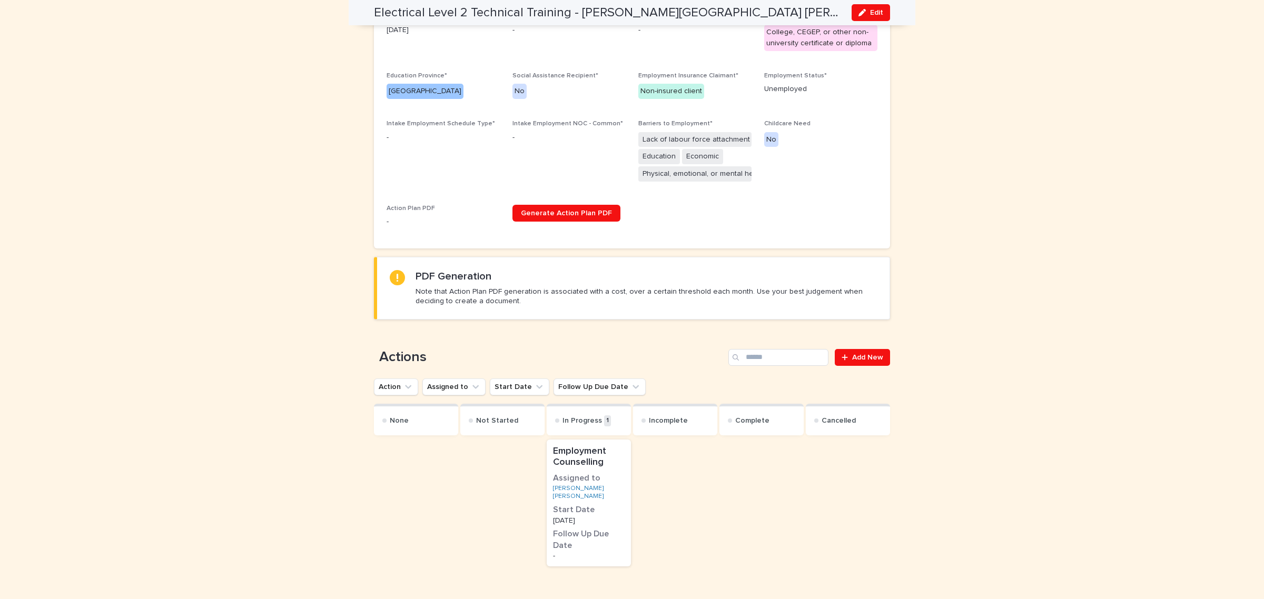
scroll to position [329, 0]
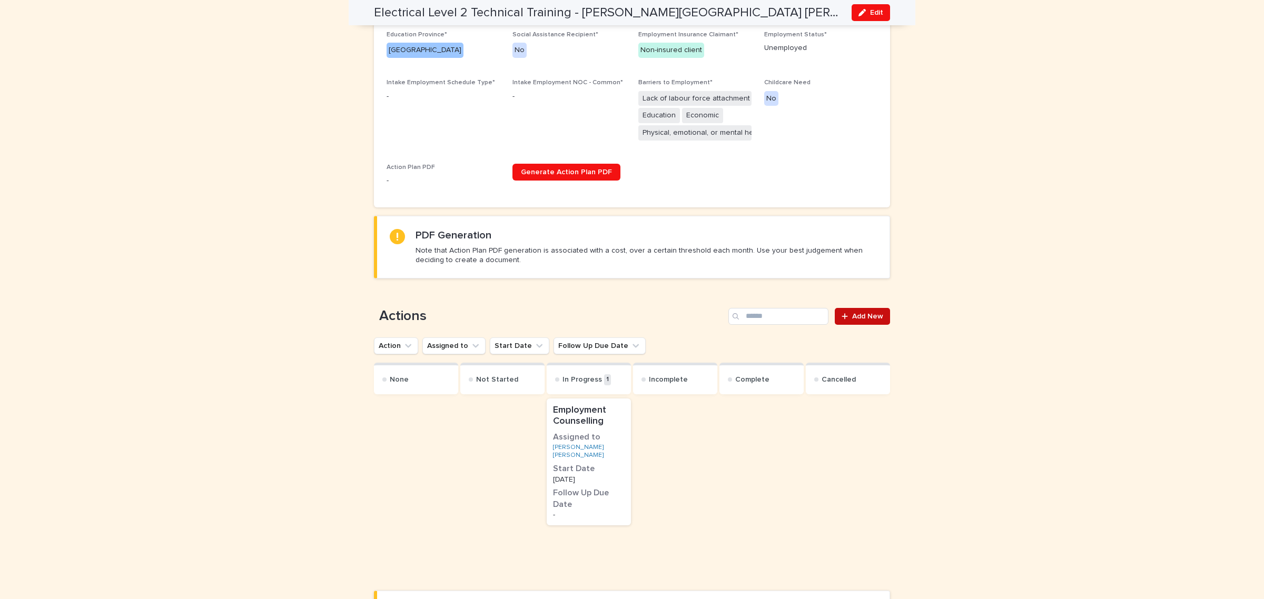
click at [853, 317] on span "Add New" at bounding box center [867, 316] width 31 height 7
